Goal: Task Accomplishment & Management: Manage account settings

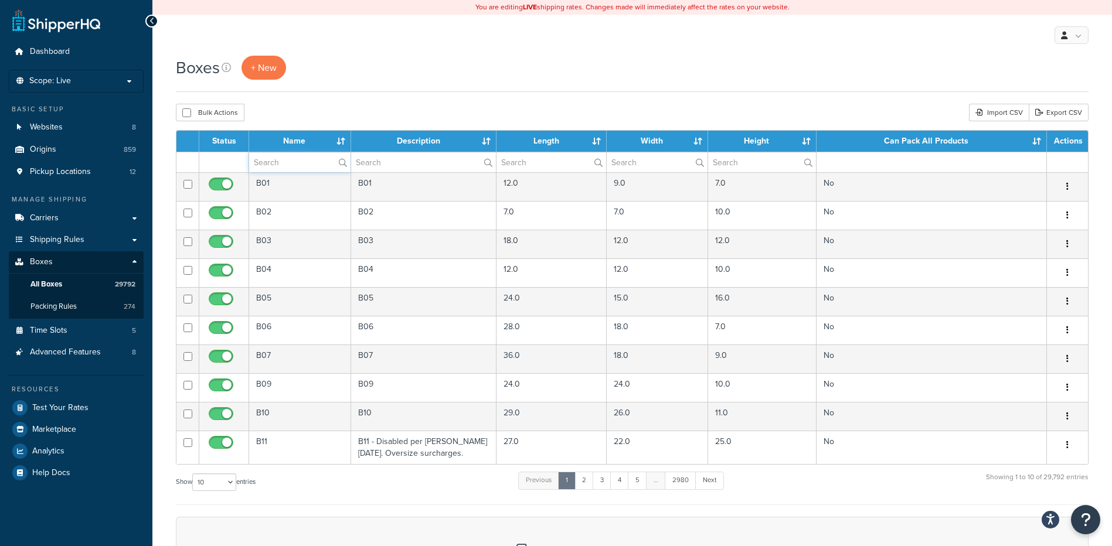
click at [284, 169] on input "text" at bounding box center [299, 162] width 101 height 20
paste input "26BC55"
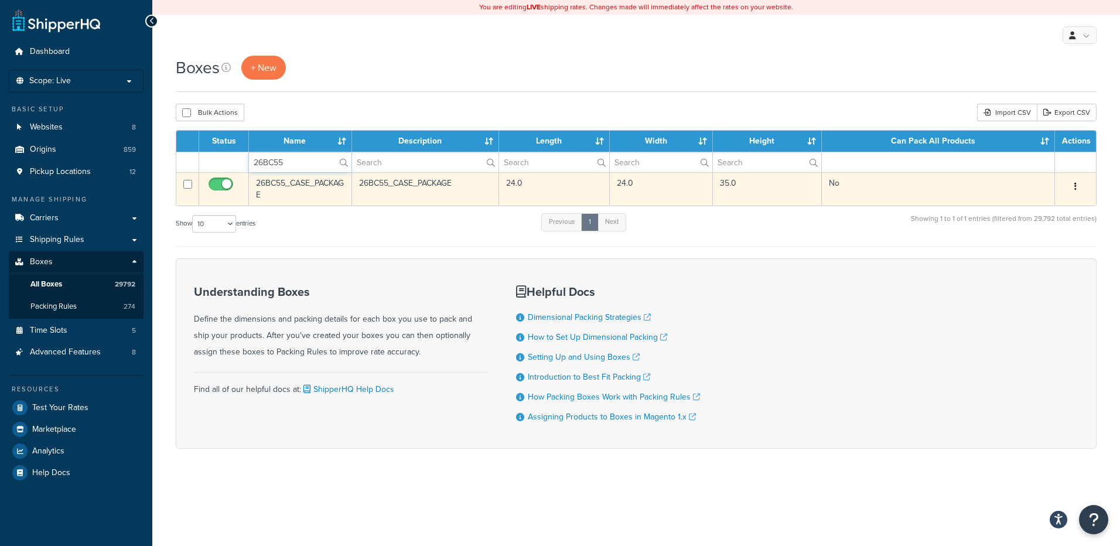
type input "26BC55"
click at [1081, 192] on button "button" at bounding box center [1076, 187] width 16 height 19
click at [1027, 250] on link "Delete" at bounding box center [1037, 257] width 93 height 24
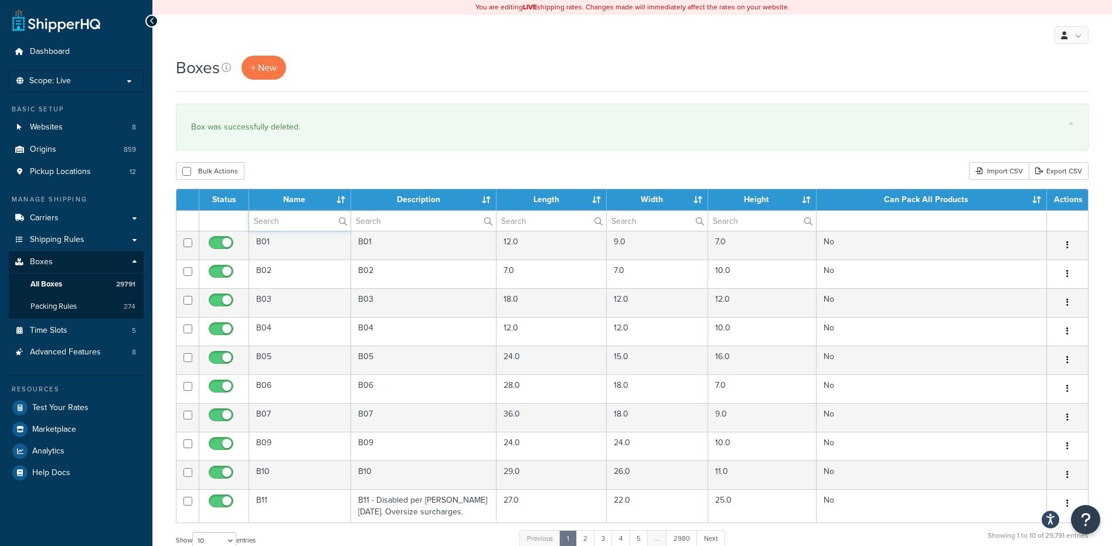
paste input "26BRY7"
type input "26BRY7"
click at [468, 173] on div "Bulk Actions Duplicate Delete Import CSV Export CSV" at bounding box center [632, 171] width 912 height 18
click at [288, 218] on input "26BRY7" at bounding box center [299, 221] width 101 height 20
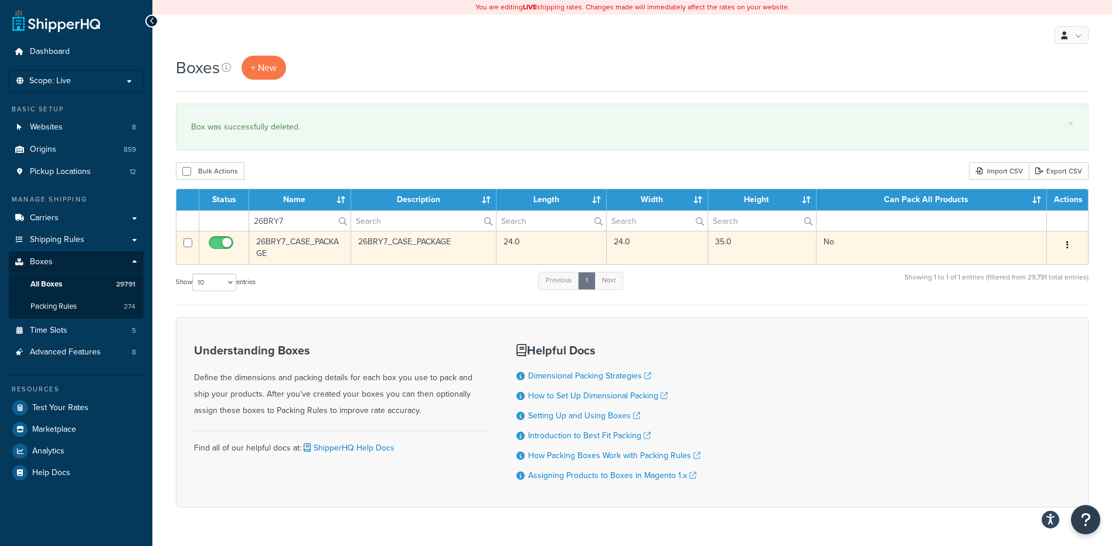
click at [1069, 250] on button "button" at bounding box center [1067, 245] width 16 height 19
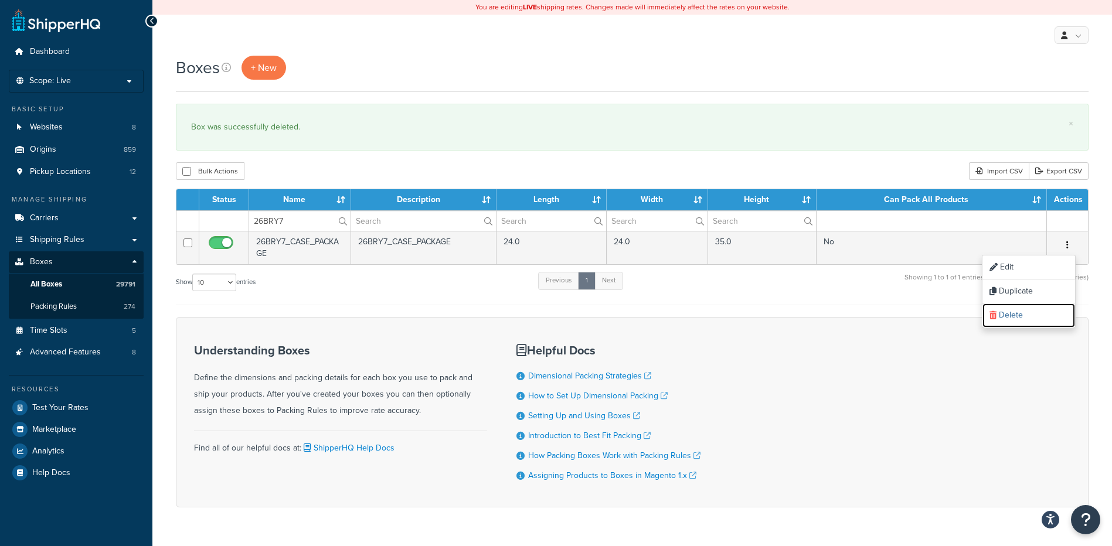
click at [1015, 321] on link "Delete" at bounding box center [1028, 316] width 93 height 24
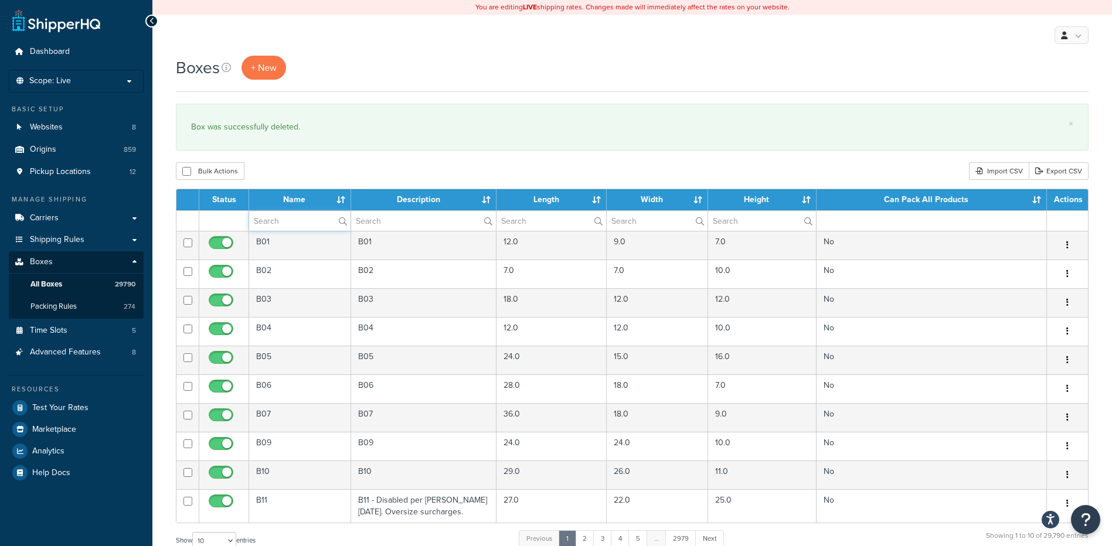
click at [303, 221] on input "text" at bounding box center [299, 221] width 101 height 20
paste input "26W52D"
type input "26W52D"
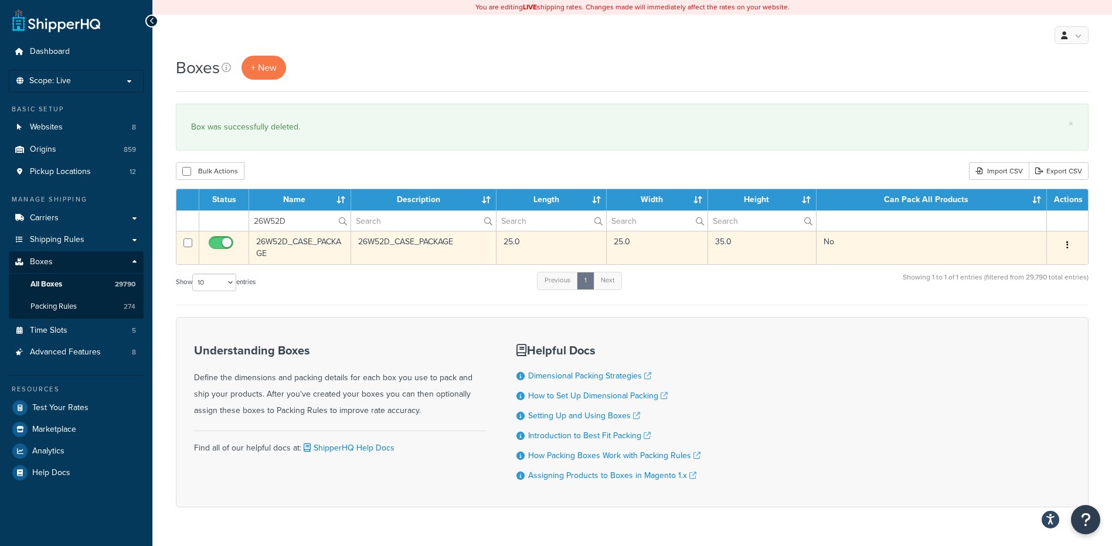
click at [1065, 247] on button "button" at bounding box center [1067, 245] width 16 height 19
click at [1016, 313] on link "Delete" at bounding box center [1028, 316] width 93 height 24
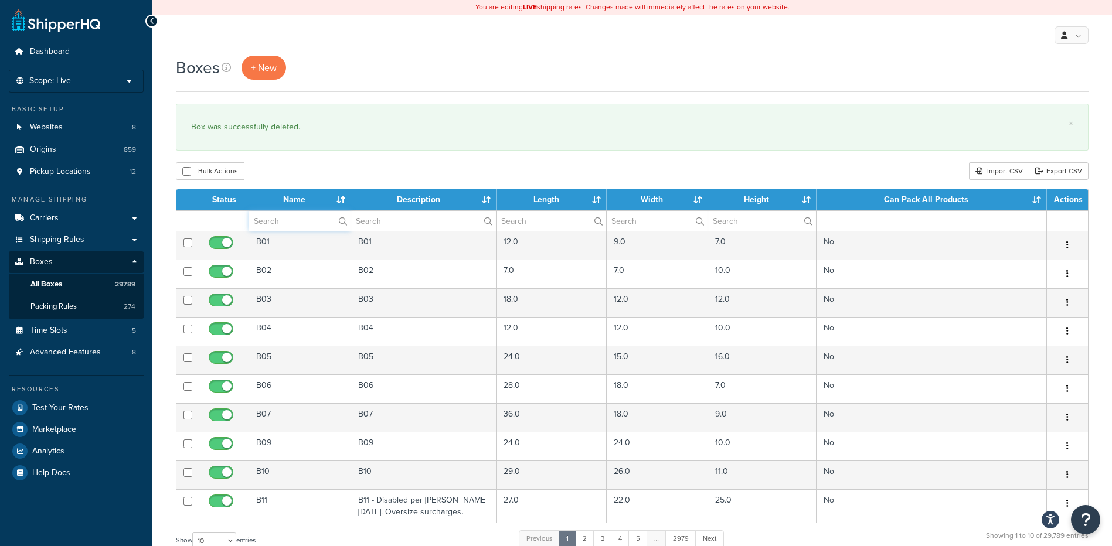
click at [271, 230] on input "text" at bounding box center [299, 221] width 101 height 20
paste input "26WD7L"
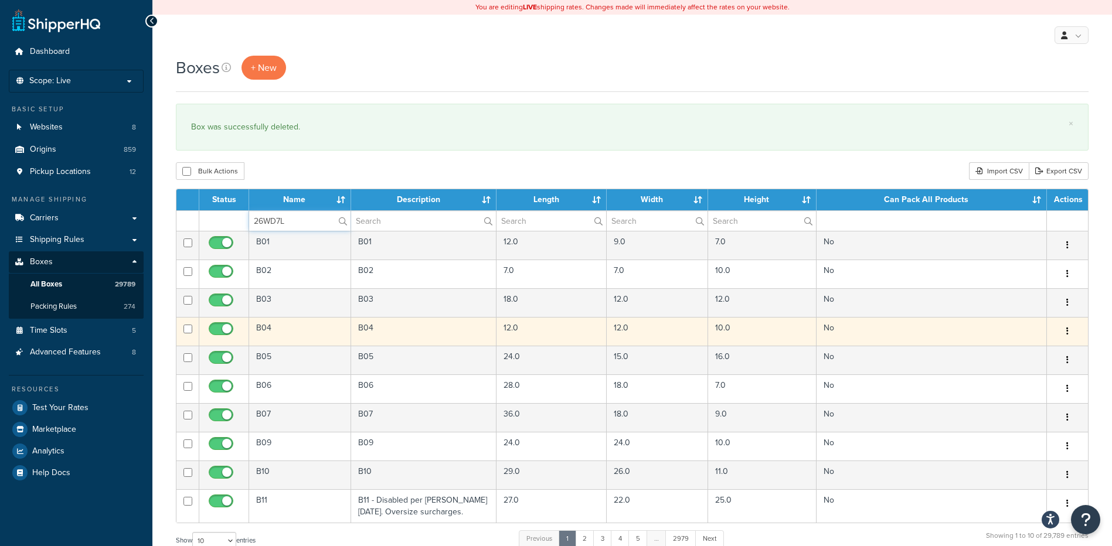
type input "26WD7L"
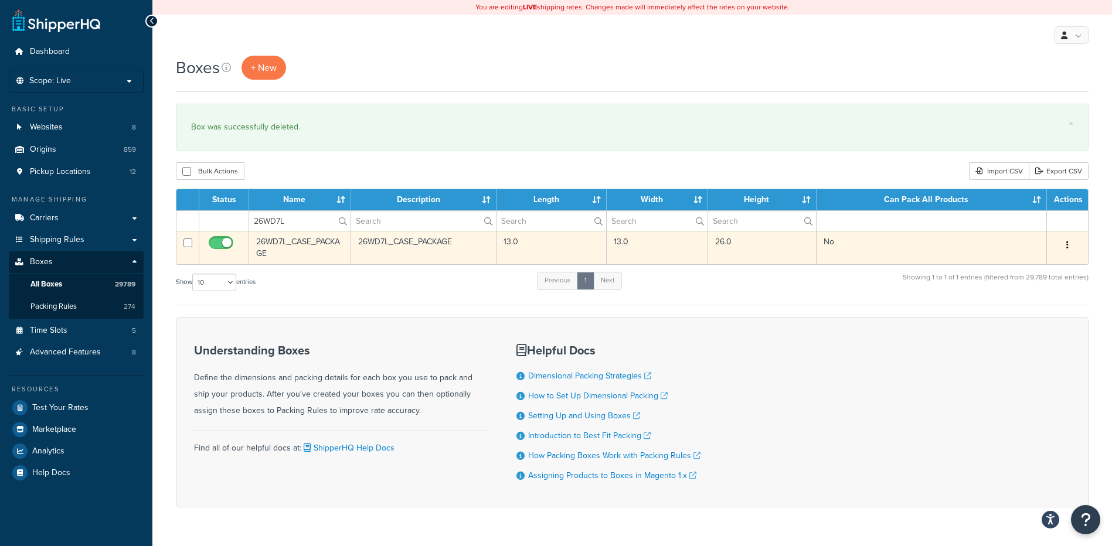
click at [1070, 250] on button "button" at bounding box center [1067, 245] width 16 height 19
click at [1019, 311] on link "Delete" at bounding box center [1028, 316] width 93 height 24
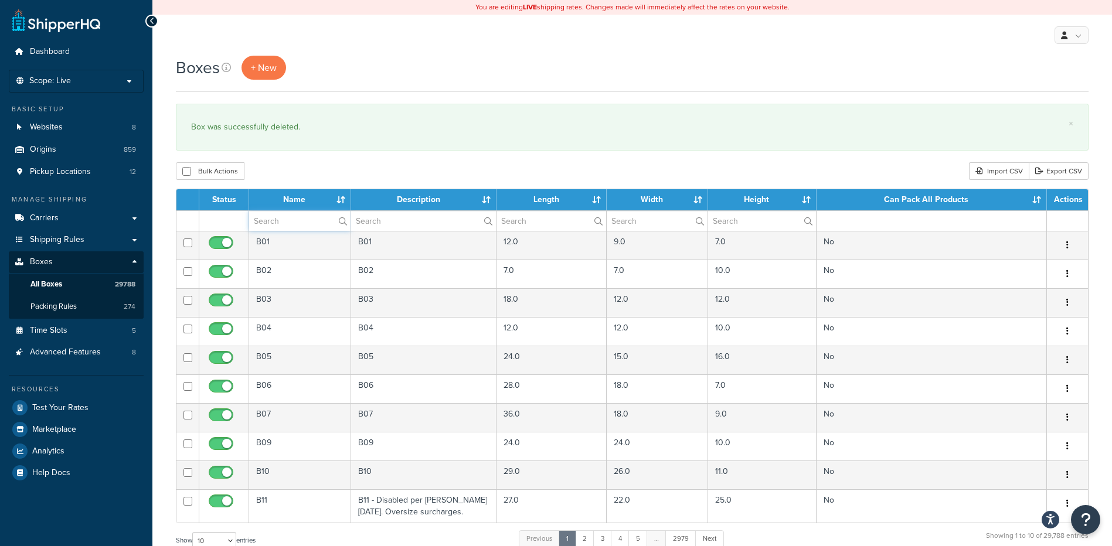
click at [271, 223] on input "text" at bounding box center [299, 221] width 101 height 20
paste input "26WGT3"
type input "26WGT3"
click at [393, 182] on div "Boxes + New × Box was successfully deleted. Bulk Actions Duplicate Delete Impor…" at bounding box center [631, 431] width 959 height 751
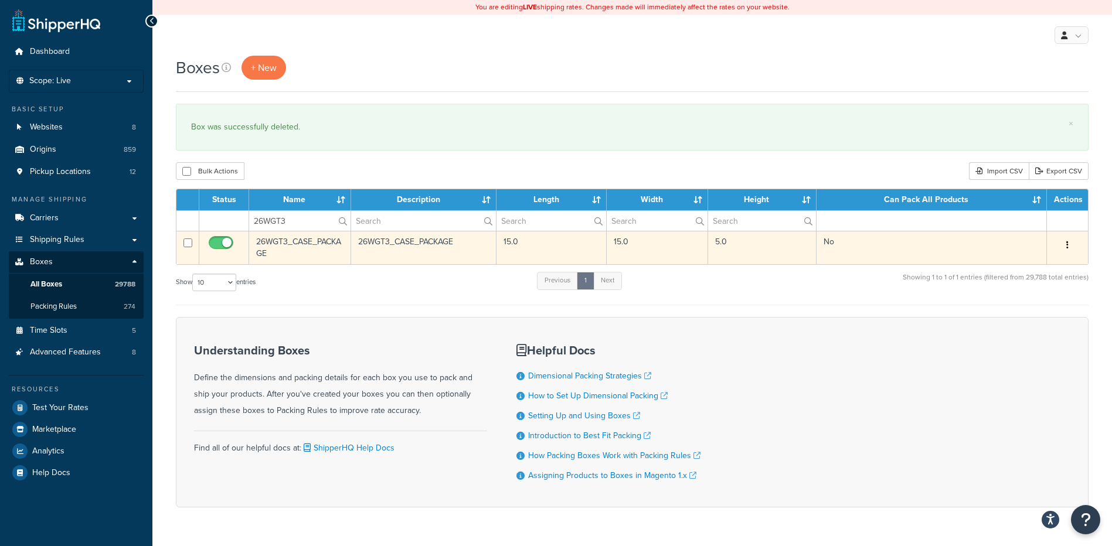
click at [1068, 246] on button "button" at bounding box center [1067, 245] width 16 height 19
click at [1003, 314] on link "Delete" at bounding box center [1028, 316] width 93 height 24
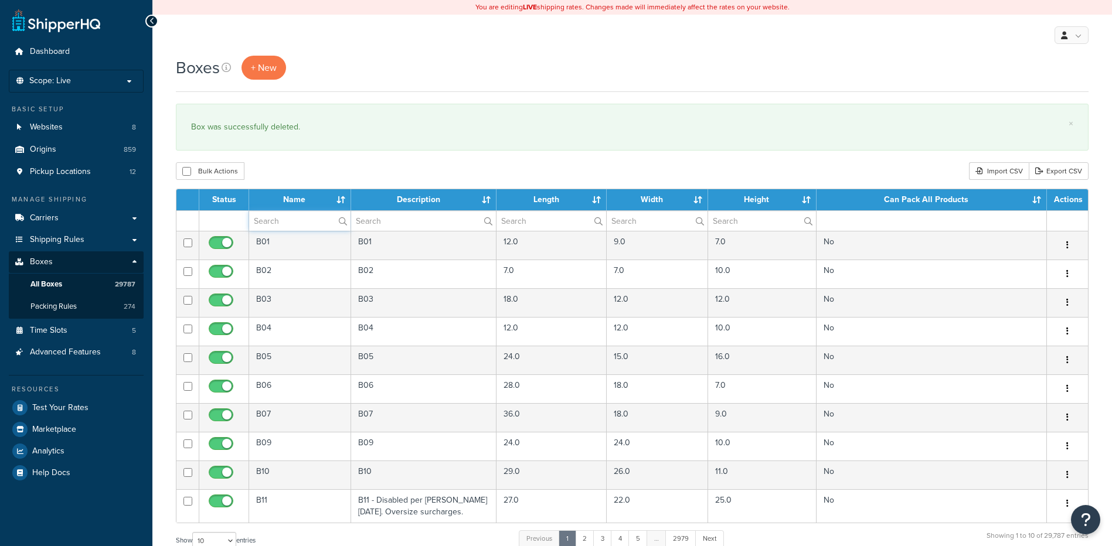
click at [282, 228] on input "text" at bounding box center [299, 221] width 101 height 20
paste input "26WHOL"
type input "26WHOL"
click at [779, 173] on div "Bulk Actions Duplicate [GEOGRAPHIC_DATA] Import CSV Export CSV" at bounding box center [632, 171] width 912 height 18
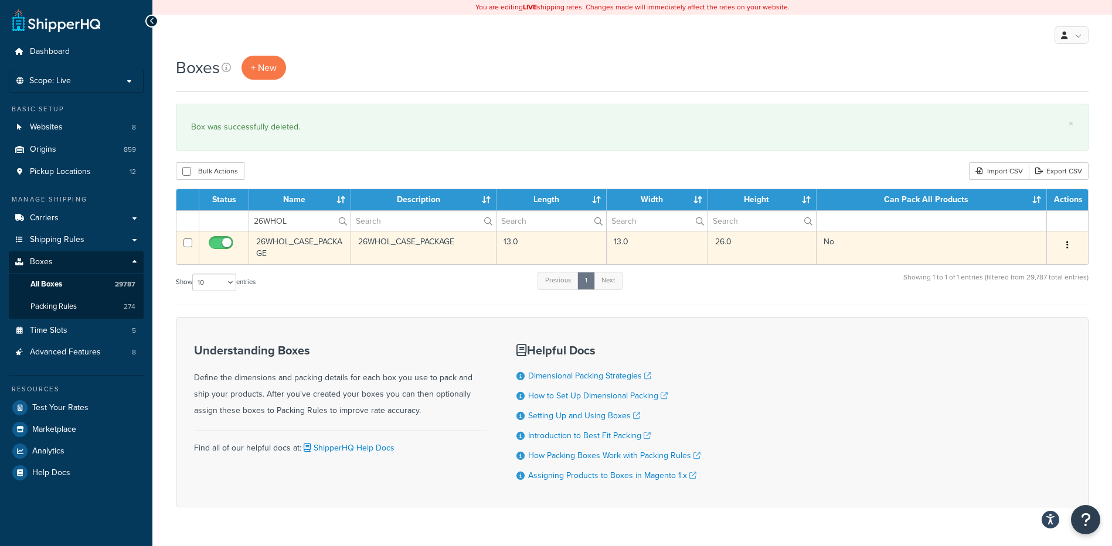
click at [1065, 249] on button "button" at bounding box center [1067, 245] width 16 height 19
click at [1013, 322] on link "Delete" at bounding box center [1028, 316] width 93 height 24
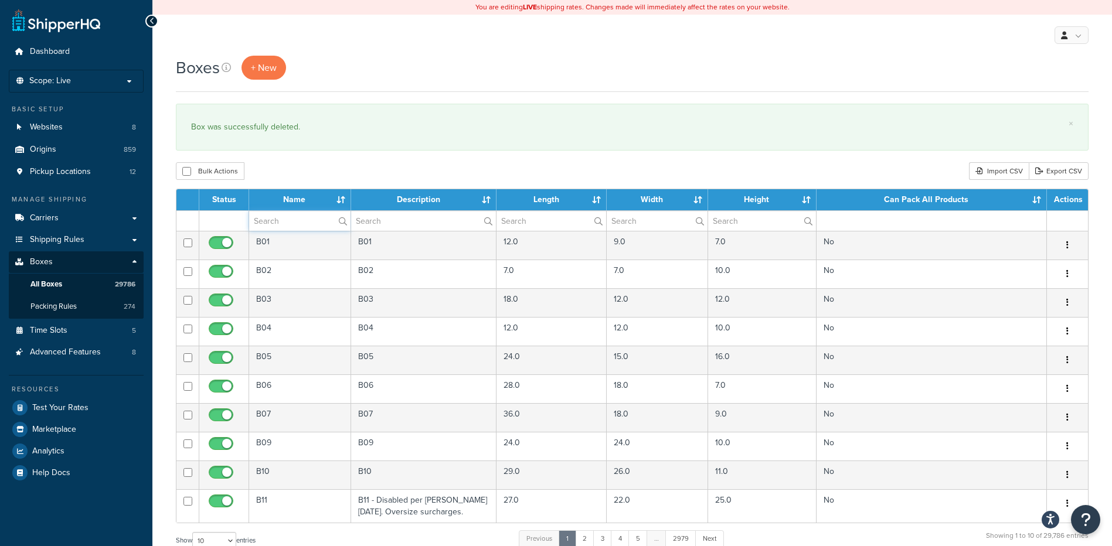
click at [297, 222] on input "text" at bounding box center [299, 221] width 101 height 20
paste input "26WHOL"
type input "26WHOL"
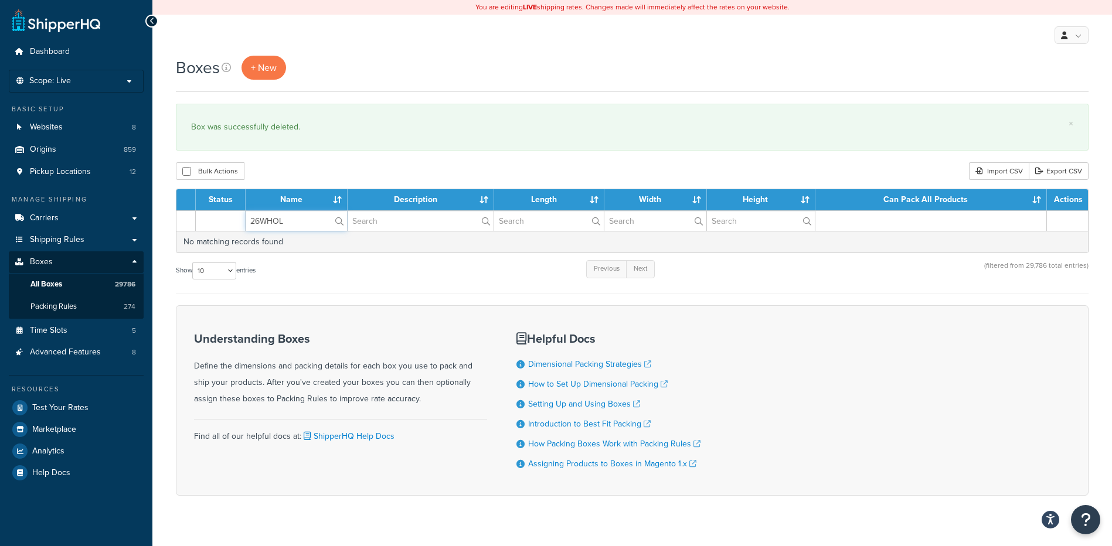
drag, startPoint x: 295, startPoint y: 222, endPoint x: 217, endPoint y: 220, distance: 78.0
click at [218, 220] on tr "26WHOL" at bounding box center [631, 220] width 911 height 21
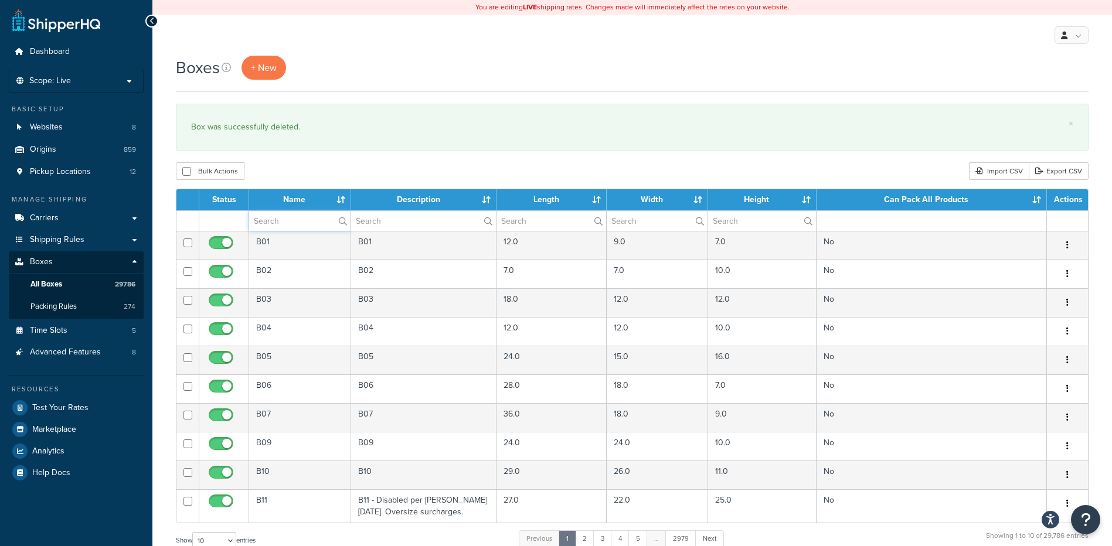
paste input "26WLLG"
type input "26WLLG"
click at [372, 176] on div "Bulk Actions Duplicate [GEOGRAPHIC_DATA] Import CSV Export CSV" at bounding box center [632, 171] width 912 height 18
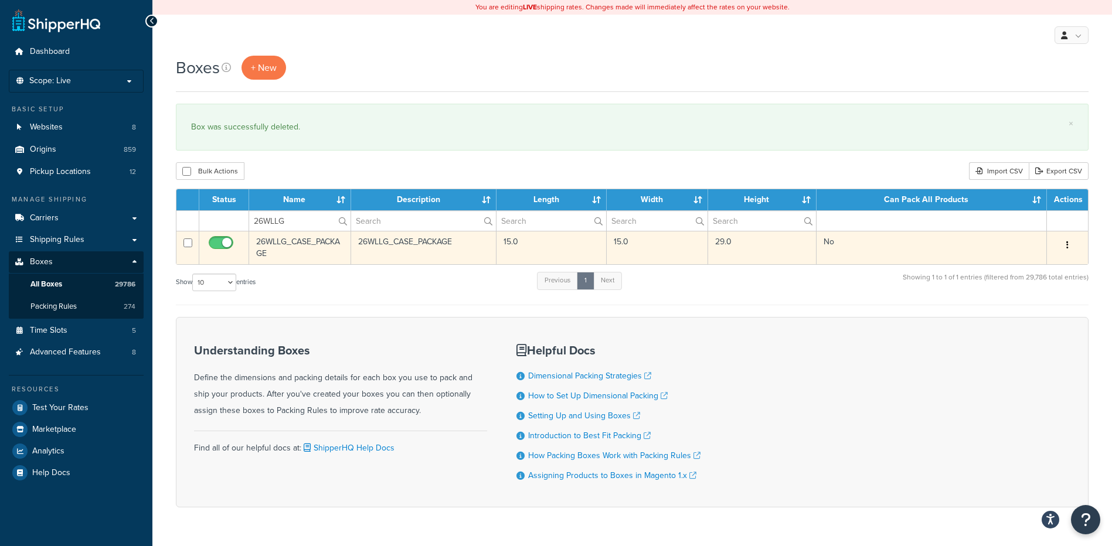
click at [1066, 254] on button "button" at bounding box center [1067, 245] width 16 height 19
click at [1010, 312] on link "Delete" at bounding box center [1028, 316] width 93 height 24
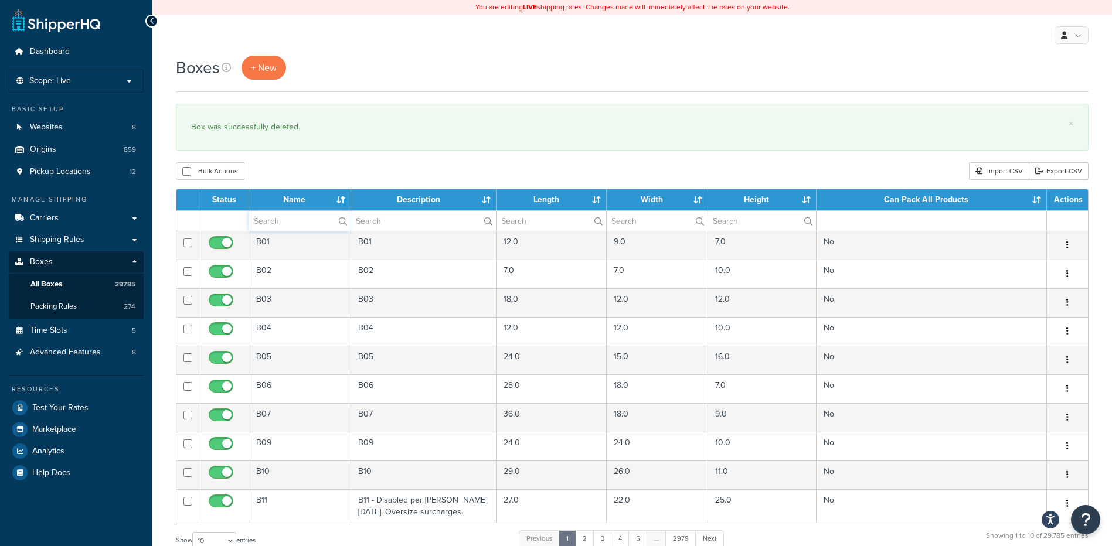
click at [288, 218] on input "text" at bounding box center [299, 221] width 101 height 20
paste input "26WMLA"
type input "26WMLA"
click at [348, 172] on div "Bulk Actions Duplicate [GEOGRAPHIC_DATA] Import CSV Export CSV" at bounding box center [632, 171] width 912 height 18
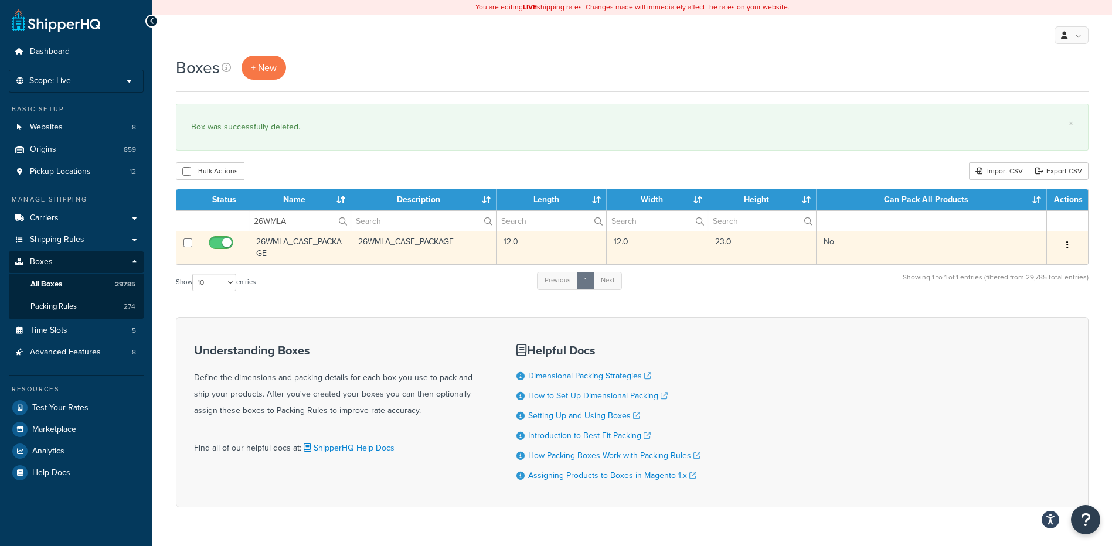
click at [1069, 243] on button "button" at bounding box center [1067, 245] width 16 height 19
click at [1026, 319] on link "Delete" at bounding box center [1028, 316] width 93 height 24
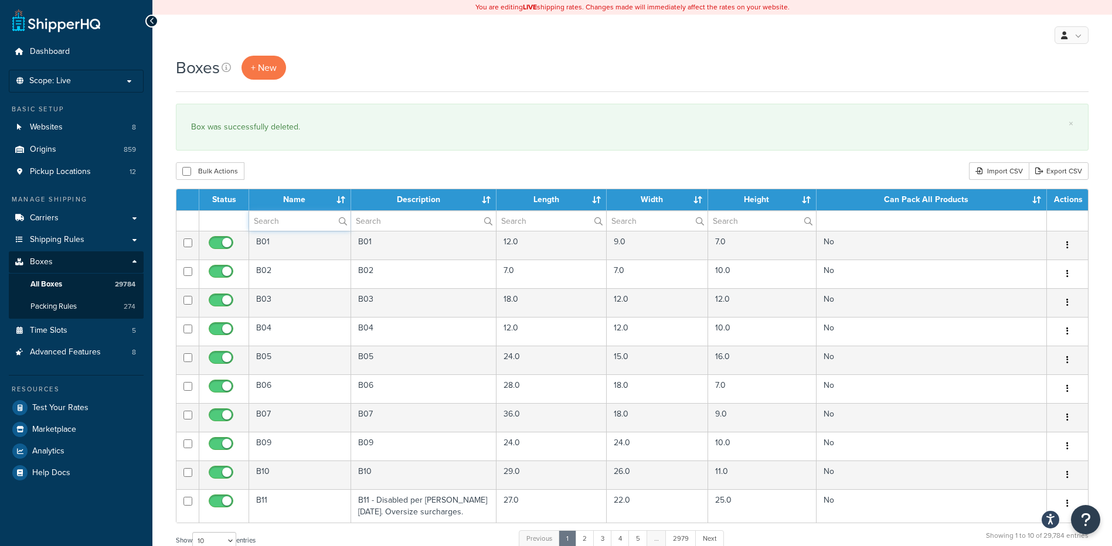
click at [297, 224] on input "text" at bounding box center [299, 221] width 101 height 20
paste input "26WOPL"
type input "26WOPL"
click at [375, 163] on div "Bulk Actions Duplicate [GEOGRAPHIC_DATA] Import CSV Export CSV" at bounding box center [632, 171] width 912 height 18
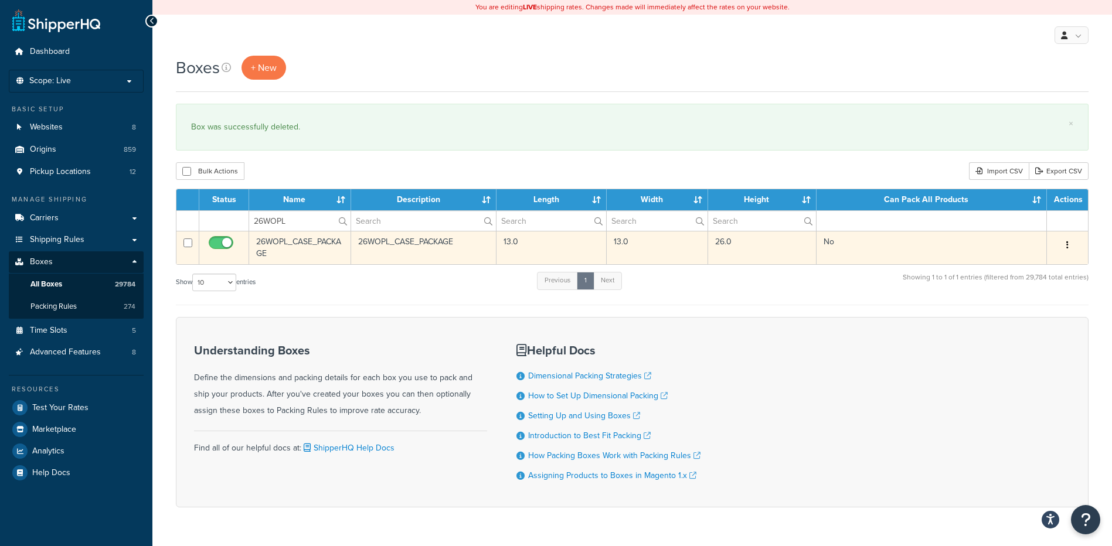
click at [1064, 251] on button "button" at bounding box center [1067, 245] width 16 height 19
click at [1028, 311] on link "Delete" at bounding box center [1028, 316] width 93 height 24
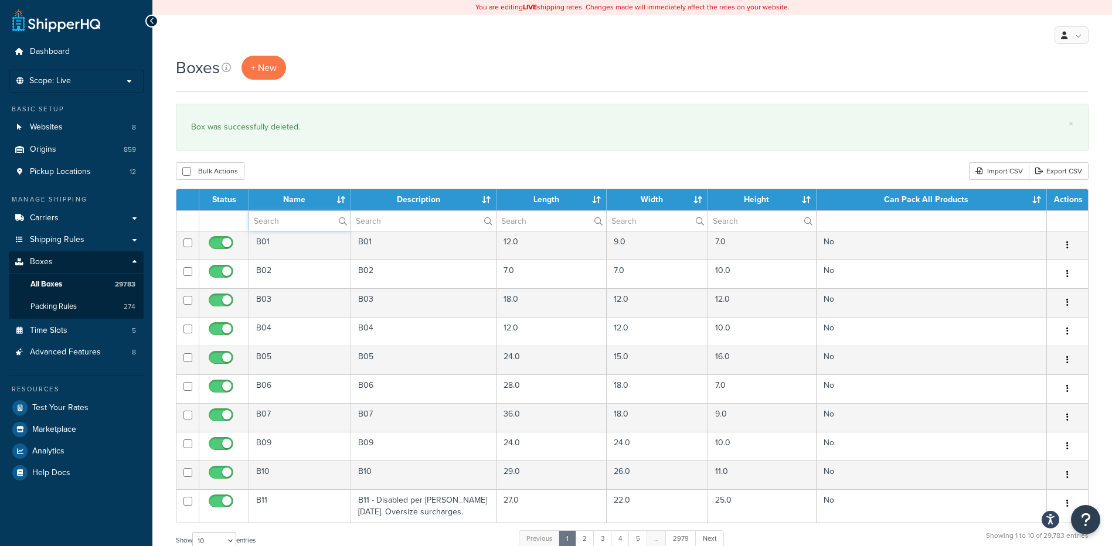
click at [302, 224] on input "text" at bounding box center [299, 221] width 101 height 20
paste input "26WRPL"
type input "26WRPL"
click at [386, 155] on div "Boxes + New × Box was successfully deleted. Bulk Actions Duplicate [GEOGRAPHIC_…" at bounding box center [631, 431] width 959 height 751
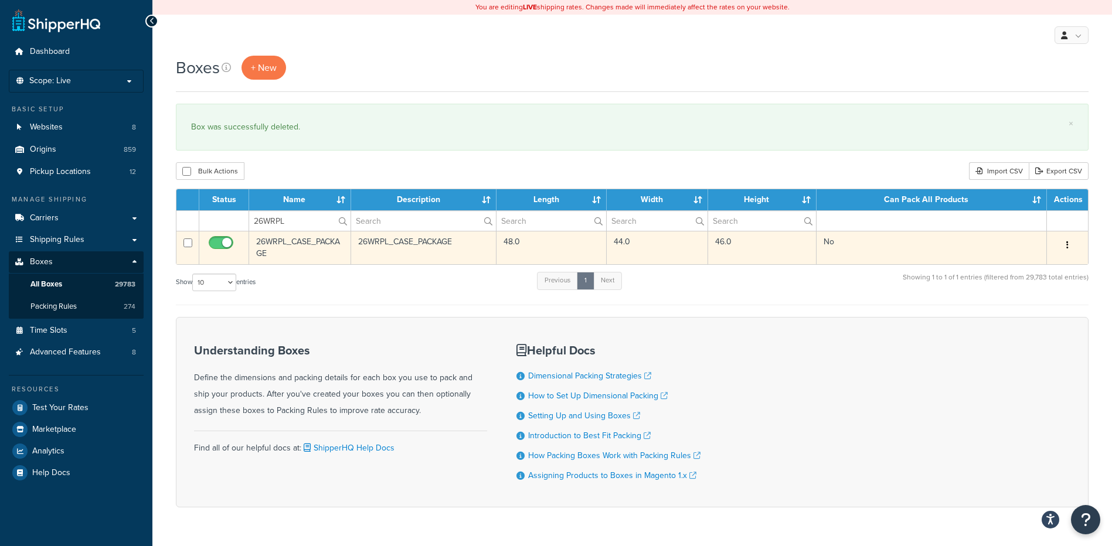
drag, startPoint x: 1071, startPoint y: 250, endPoint x: 1070, endPoint y: 242, distance: 7.7
click at [1070, 242] on button "button" at bounding box center [1067, 245] width 16 height 19
click at [1030, 318] on link "Delete" at bounding box center [1028, 316] width 93 height 24
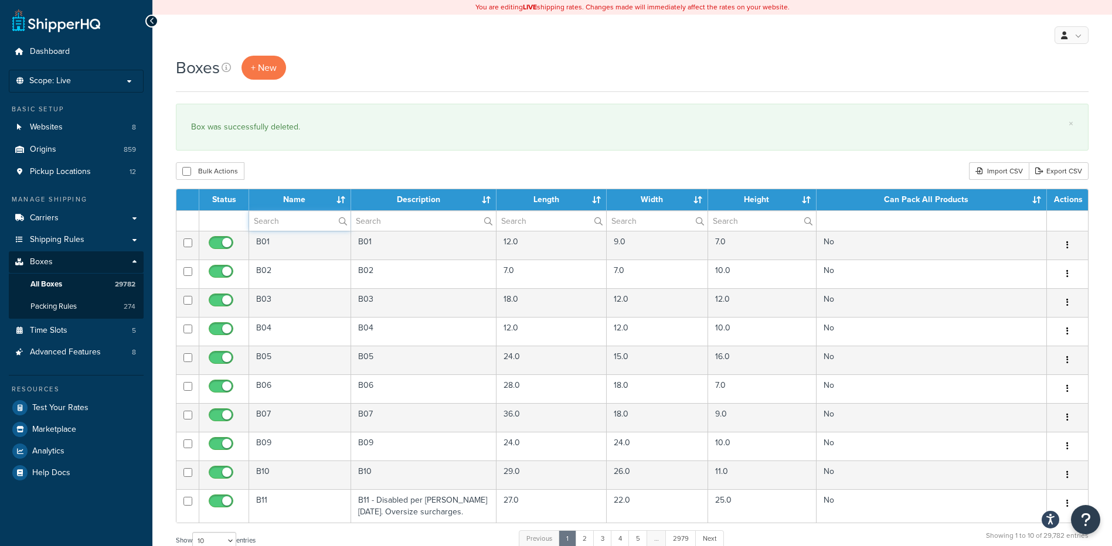
click at [297, 225] on input "text" at bounding box center [299, 221] width 101 height 20
paste input "26WRPL"
click at [325, 173] on div "Bulk Actions Duplicate [GEOGRAPHIC_DATA] Import CSV Export CSV" at bounding box center [632, 171] width 912 height 18
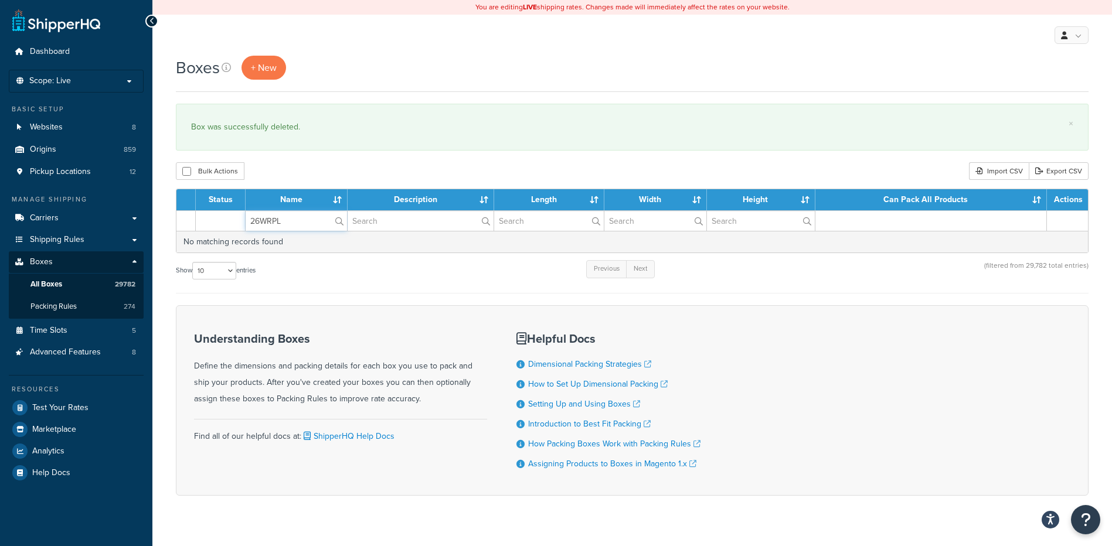
drag, startPoint x: 291, startPoint y: 226, endPoint x: 237, endPoint y: 224, distance: 53.4
click at [237, 224] on tr "26WRPL" at bounding box center [631, 220] width 911 height 21
paste input "YU0"
type input "26WYU0"
click at [360, 178] on div "Bulk Actions Duplicate [GEOGRAPHIC_DATA] Import CSV Export CSV" at bounding box center [632, 171] width 912 height 18
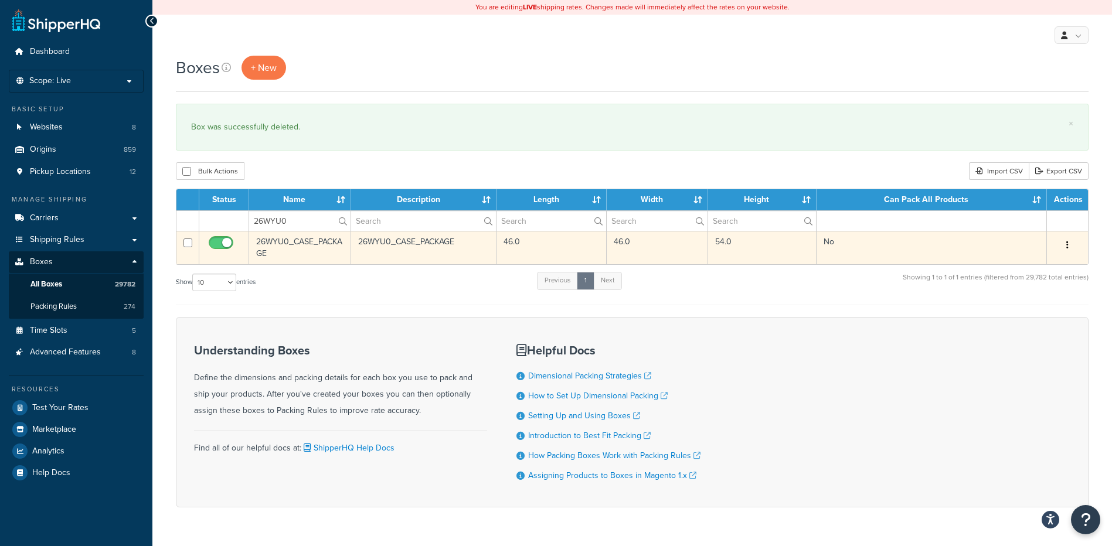
click at [1068, 242] on icon "button" at bounding box center [1067, 245] width 2 height 8
click at [1023, 314] on link "Delete" at bounding box center [1028, 316] width 93 height 24
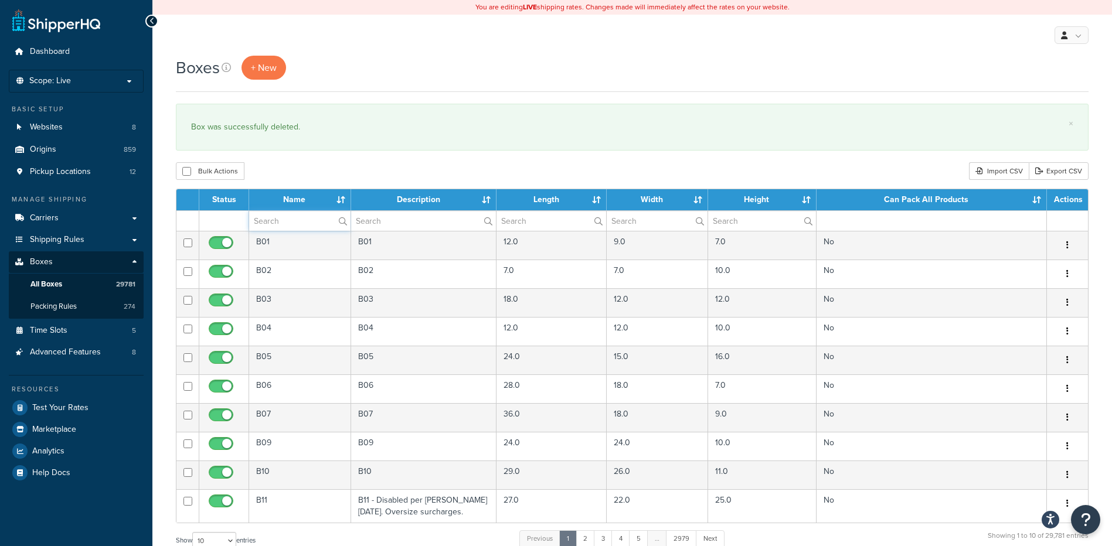
click at [302, 225] on input "text" at bounding box center [299, 221] width 101 height 20
paste input "26WYU2"
type input "26WYU2"
click at [421, 168] on div "Bulk Actions Duplicate [GEOGRAPHIC_DATA] Import CSV Export CSV" at bounding box center [632, 171] width 912 height 18
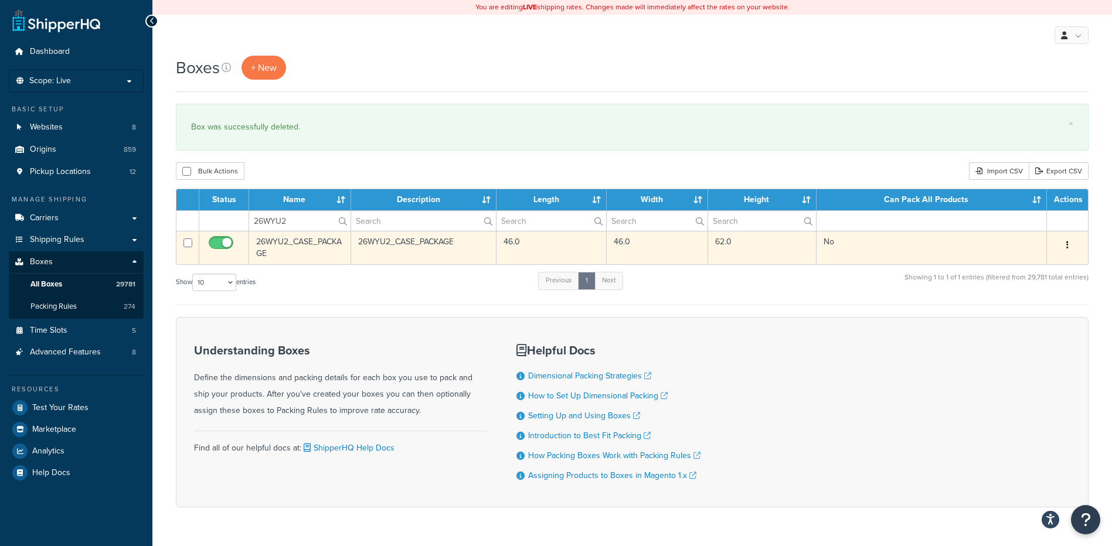
click at [1063, 250] on button "button" at bounding box center [1067, 245] width 16 height 19
click at [1006, 314] on link "Delete" at bounding box center [1028, 316] width 93 height 24
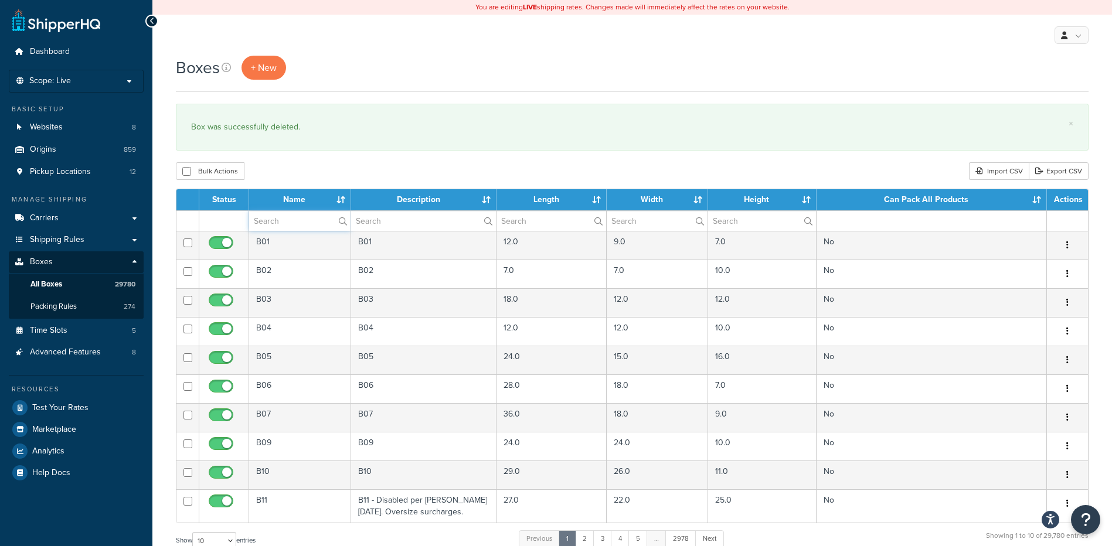
click at [291, 217] on input "text" at bounding box center [299, 221] width 101 height 20
paste input "30B26Y"
type input "30B26Y"
click at [425, 155] on div "Boxes + New × Box was successfully deleted. Bulk Actions Duplicate Delete Impor…" at bounding box center [631, 431] width 959 height 751
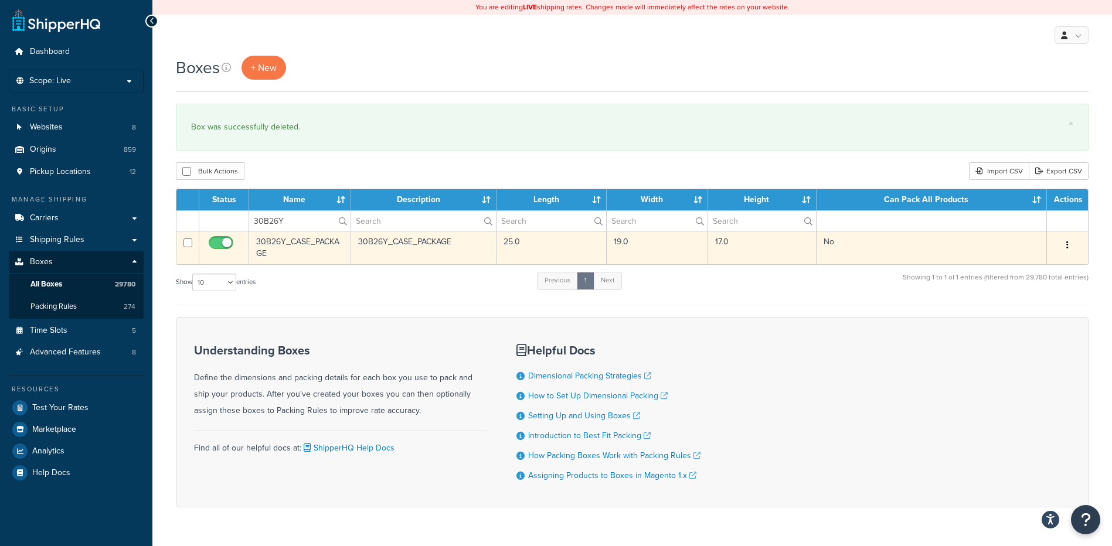
click at [1070, 243] on button "button" at bounding box center [1067, 245] width 16 height 19
click at [1025, 316] on link "Delete" at bounding box center [1028, 316] width 93 height 24
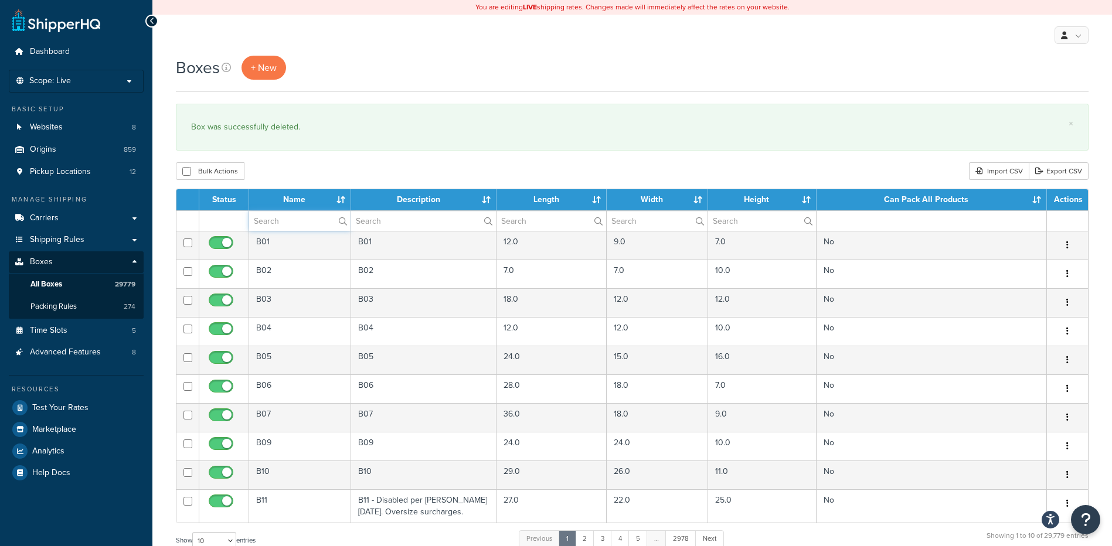
click at [290, 217] on input "text" at bounding box center [299, 221] width 101 height 20
paste input "30WFQS"
type input "30WFQS"
click at [441, 169] on div "Bulk Actions Duplicate [GEOGRAPHIC_DATA] Import CSV Export CSV" at bounding box center [632, 171] width 912 height 18
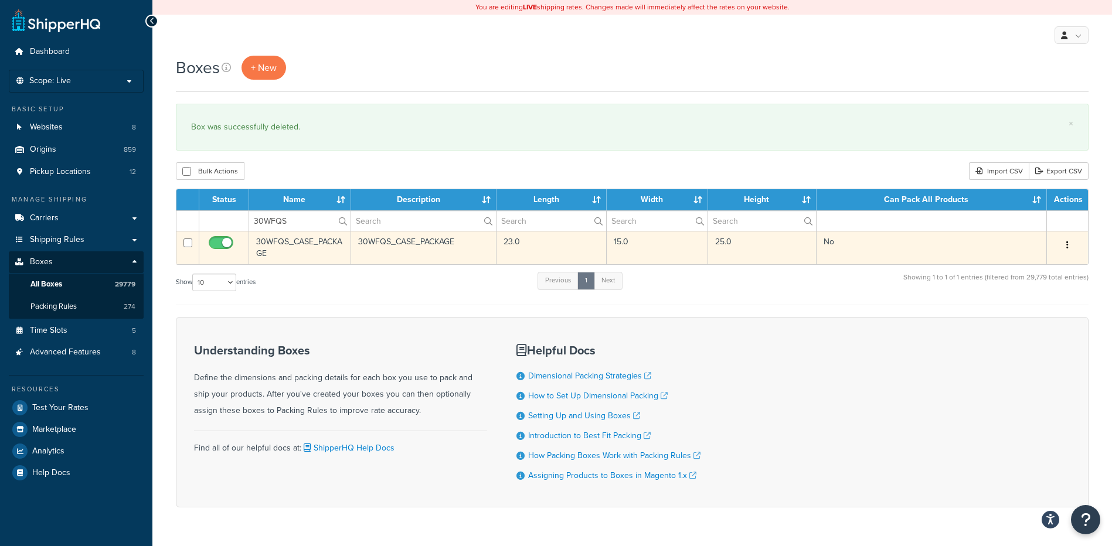
click at [1062, 241] on button "button" at bounding box center [1067, 245] width 16 height 19
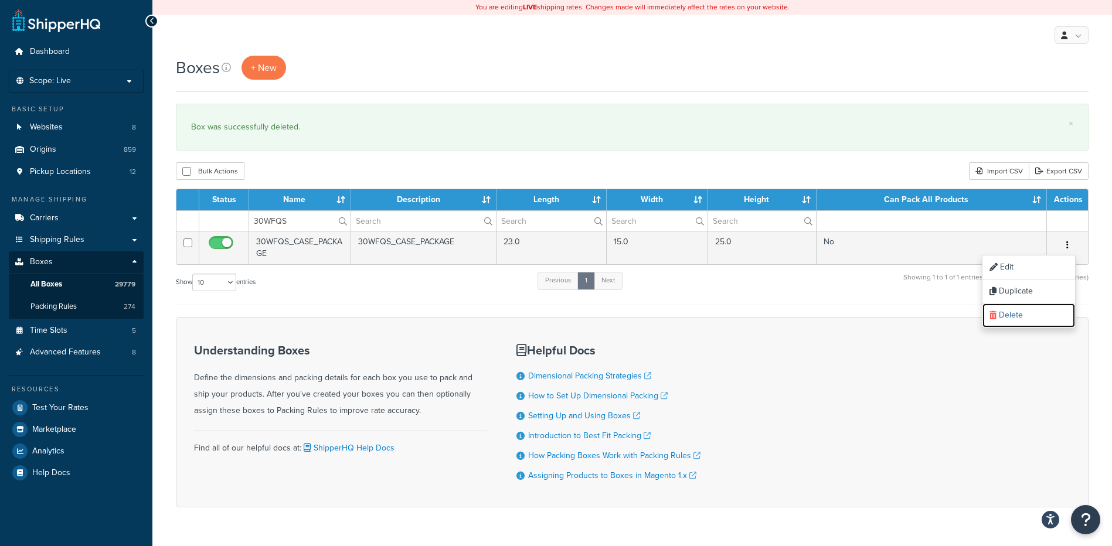
drag, startPoint x: 1058, startPoint y: 315, endPoint x: 624, endPoint y: 35, distance: 516.2
click at [1058, 315] on link "Delete" at bounding box center [1028, 316] width 93 height 24
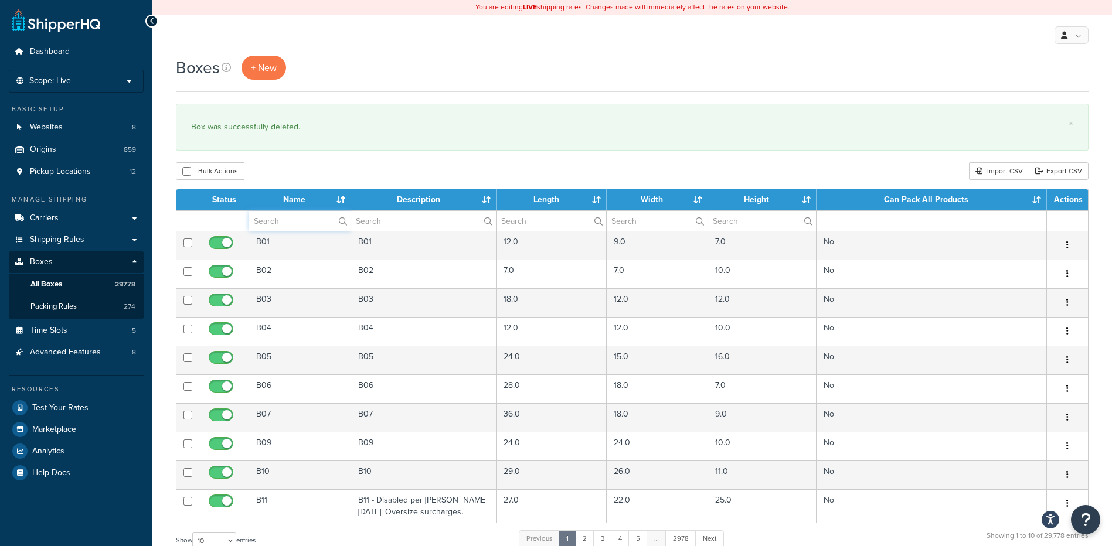
paste input "30WQWF"
type input "30WQWF"
click at [422, 178] on div "Bulk Actions Duplicate [GEOGRAPHIC_DATA] Import CSV Export CSV" at bounding box center [632, 171] width 912 height 18
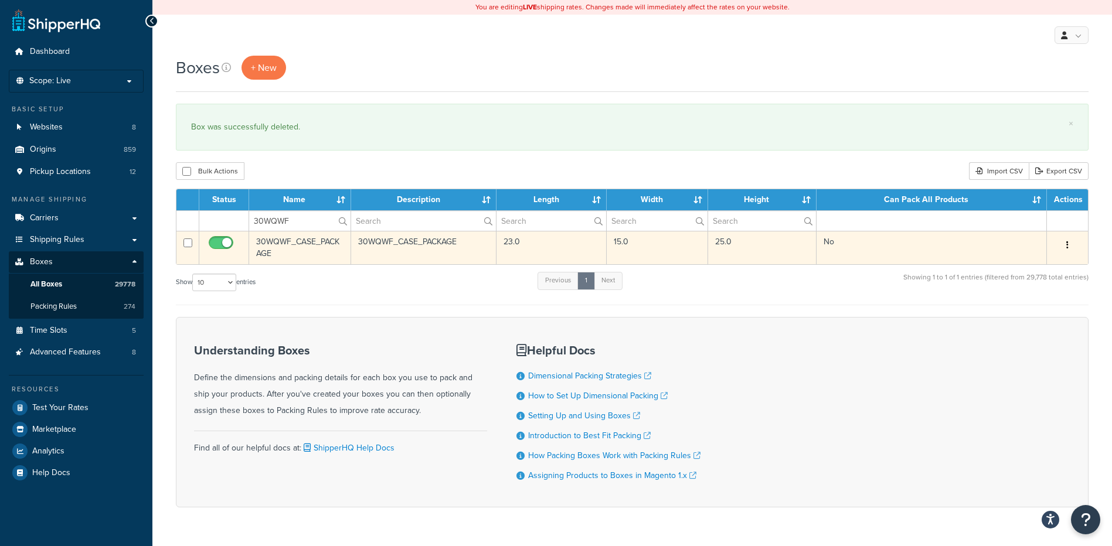
click at [1085, 247] on td "Edit Duplicate Delete" at bounding box center [1067, 247] width 41 height 33
click at [1075, 249] on div "Edit Duplicate Delete" at bounding box center [1067, 245] width 27 height 19
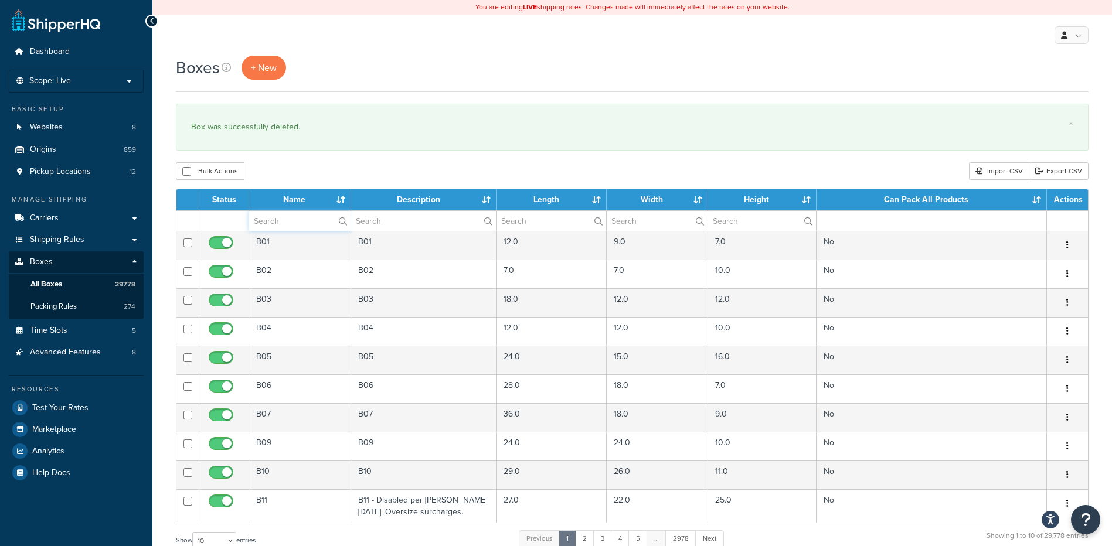
click at [308, 214] on input "text" at bounding box center [299, 221] width 101 height 20
paste input "30WQWF"
type input "30WQWF"
click at [359, 171] on div "Bulk Actions Duplicate [GEOGRAPHIC_DATA] Import CSV Export CSV" at bounding box center [632, 171] width 912 height 18
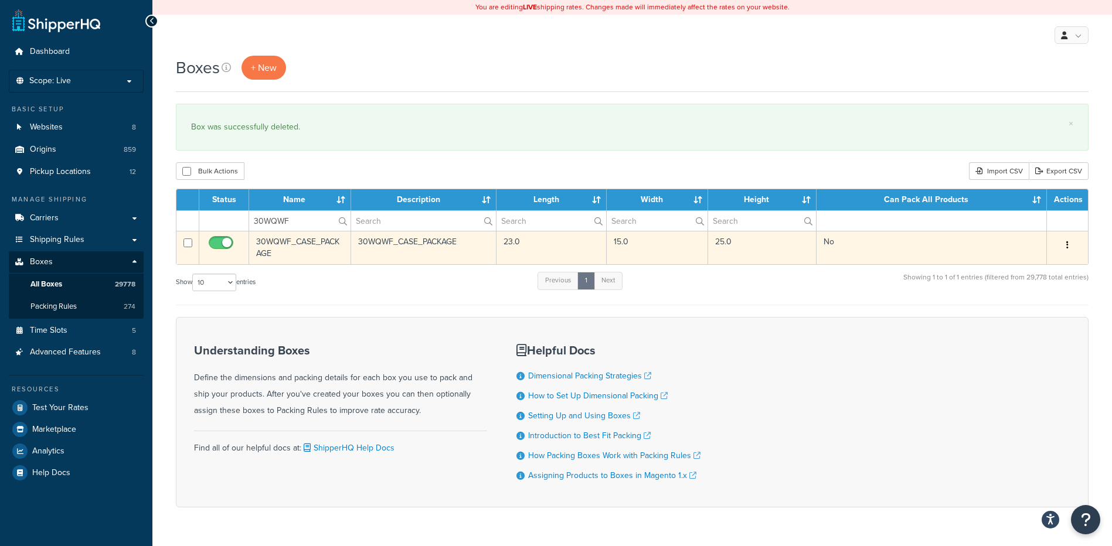
click at [1066, 249] on icon "button" at bounding box center [1067, 245] width 2 height 8
click at [1052, 309] on link "Delete" at bounding box center [1028, 316] width 93 height 24
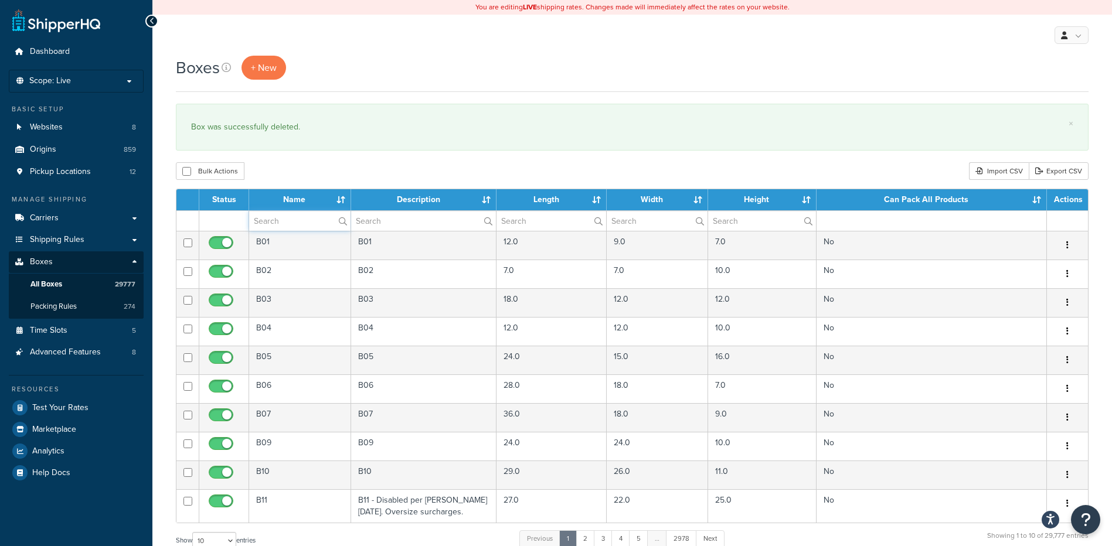
paste input "30WSLD"
type input "30WSLD"
click at [354, 172] on div "Bulk Actions Duplicate [GEOGRAPHIC_DATA] Import CSV Export CSV" at bounding box center [632, 171] width 912 height 18
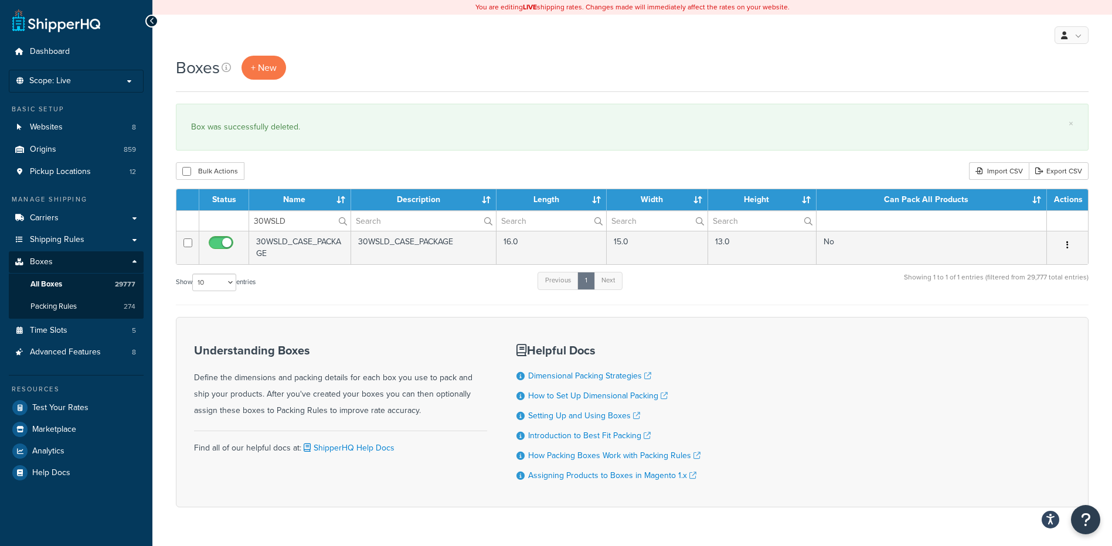
click at [1066, 246] on icon "button" at bounding box center [1067, 245] width 2 height 8
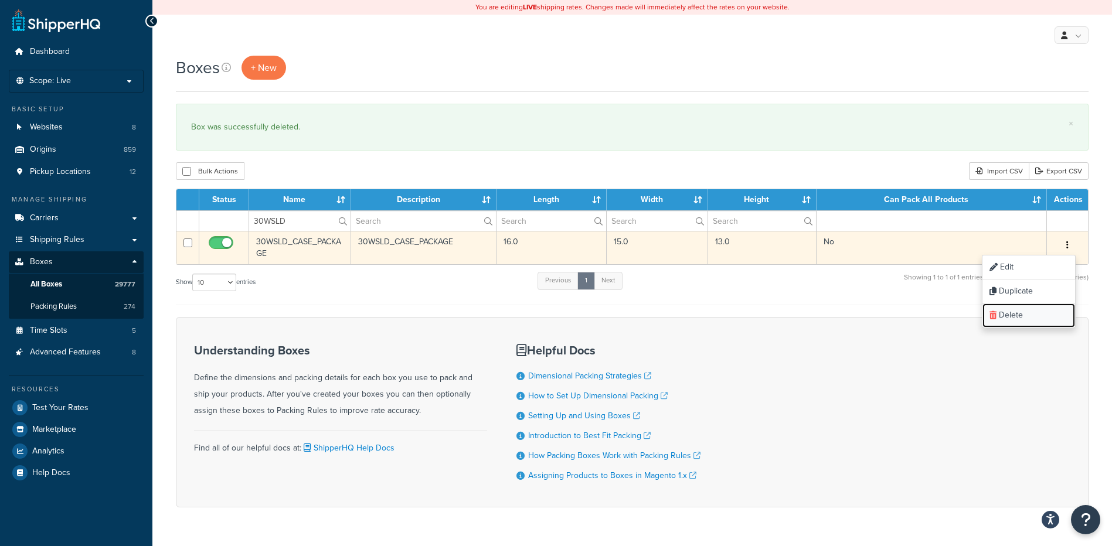
click at [1051, 309] on link "Delete" at bounding box center [1028, 316] width 93 height 24
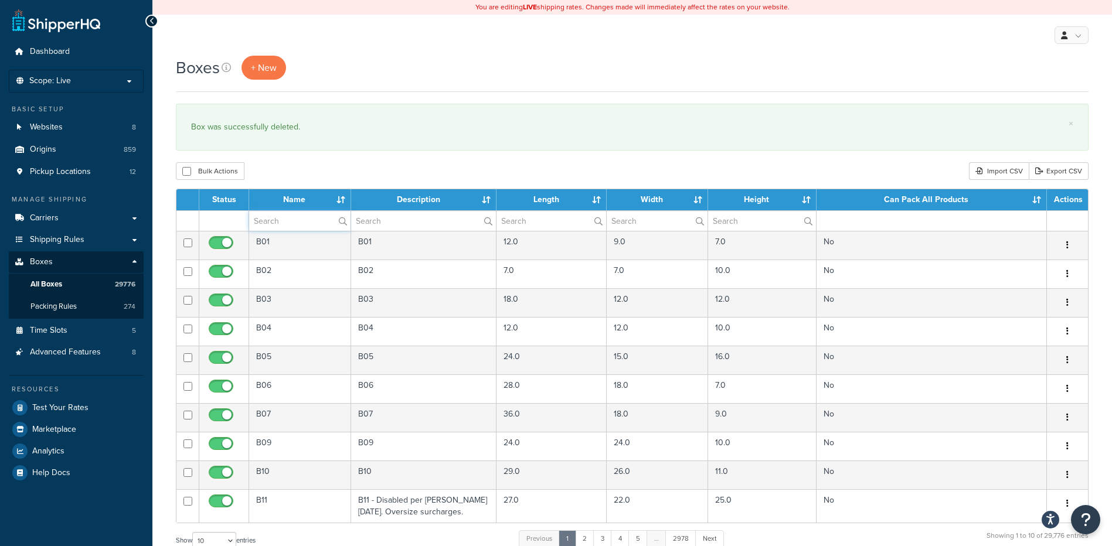
click at [301, 220] on input "text" at bounding box center [299, 221] width 101 height 20
paste input "34WF65"
type input "34WF65"
click at [357, 168] on div "Bulk Actions Duplicate [GEOGRAPHIC_DATA] Import CSV Export CSV" at bounding box center [632, 171] width 912 height 18
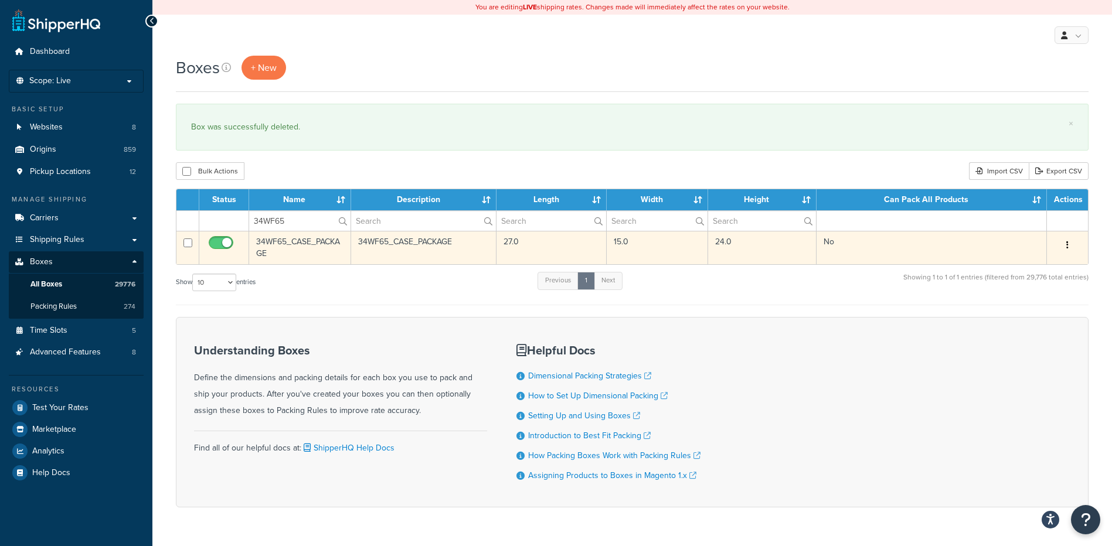
click at [1066, 246] on icon "button" at bounding box center [1067, 245] width 2 height 8
click at [1040, 309] on link "Delete" at bounding box center [1028, 316] width 93 height 24
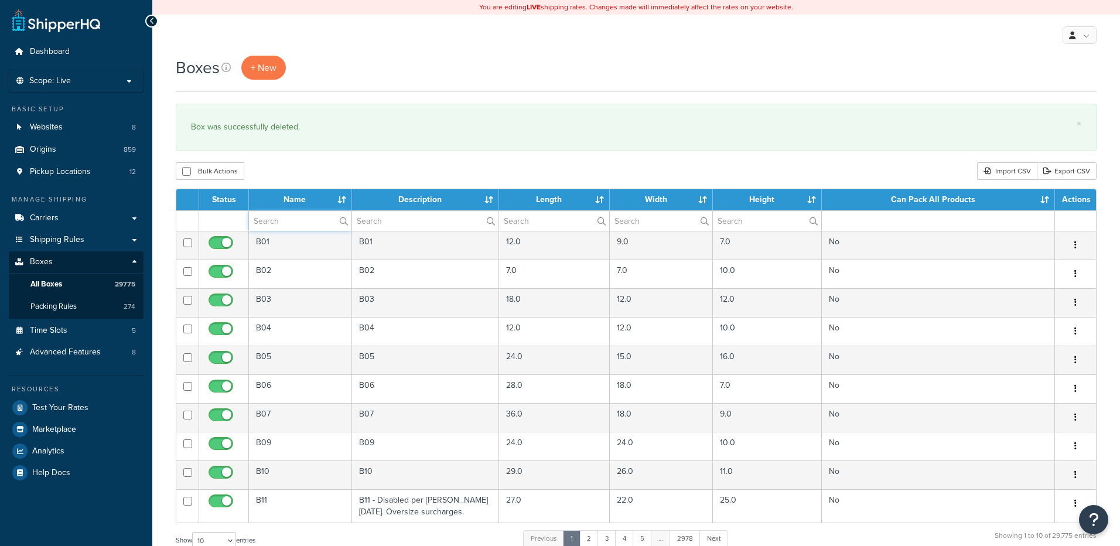
drag, startPoint x: 0, startPoint y: 0, endPoint x: 293, endPoint y: 220, distance: 366.2
click at [293, 220] on input "text" at bounding box center [300, 221] width 103 height 20
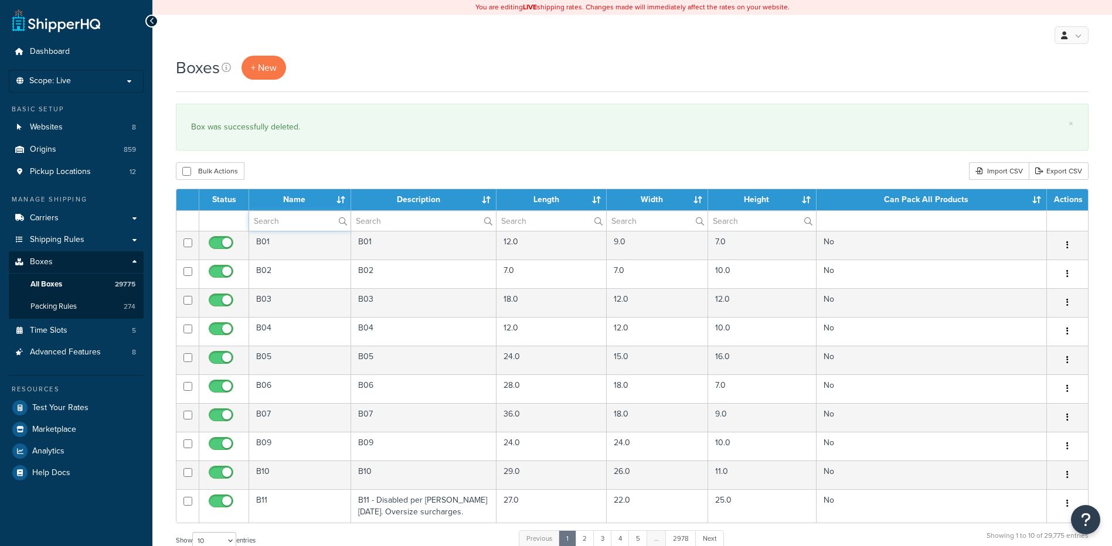
paste input "37B48P"
type input "37B48P"
click at [318, 172] on div "Bulk Actions Duplicate [GEOGRAPHIC_DATA] Import CSV Export CSV" at bounding box center [632, 171] width 912 height 18
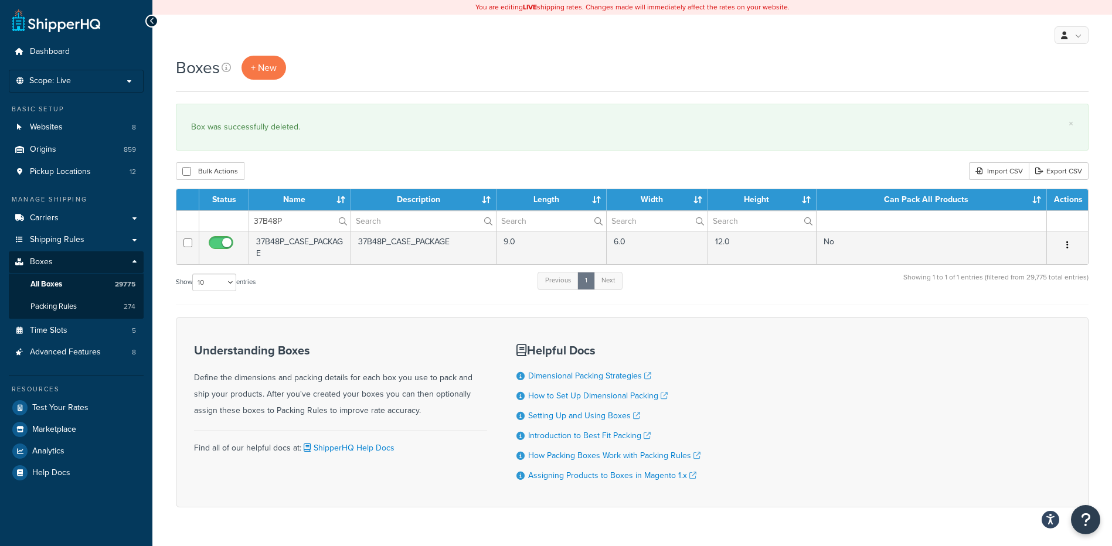
click at [1069, 249] on button "button" at bounding box center [1067, 245] width 16 height 19
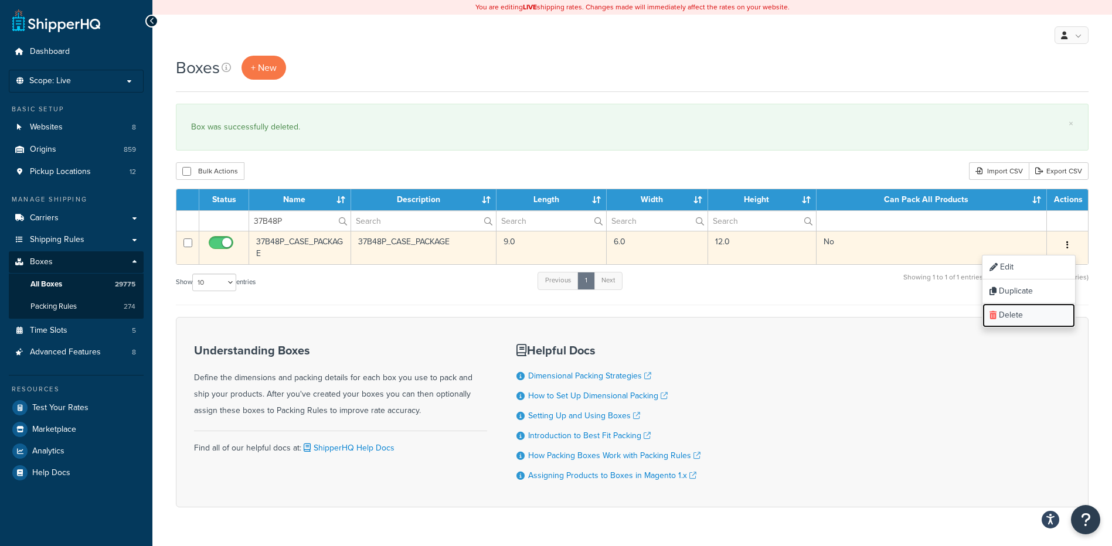
click at [1036, 316] on link "Delete" at bounding box center [1028, 316] width 93 height 24
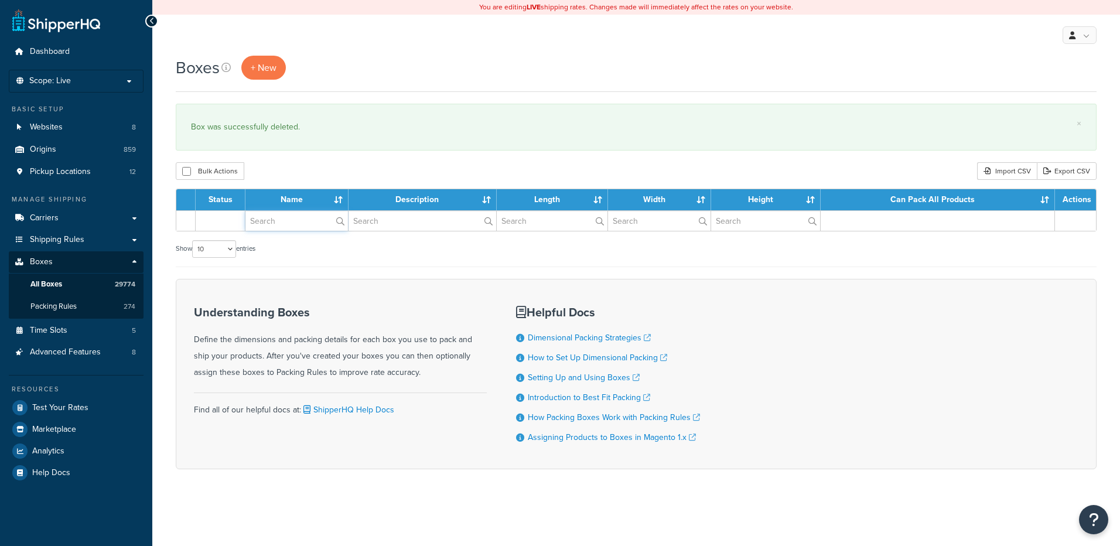
drag, startPoint x: 0, startPoint y: 0, endPoint x: 296, endPoint y: 225, distance: 371.8
click at [296, 225] on input "text" at bounding box center [297, 221] width 103 height 20
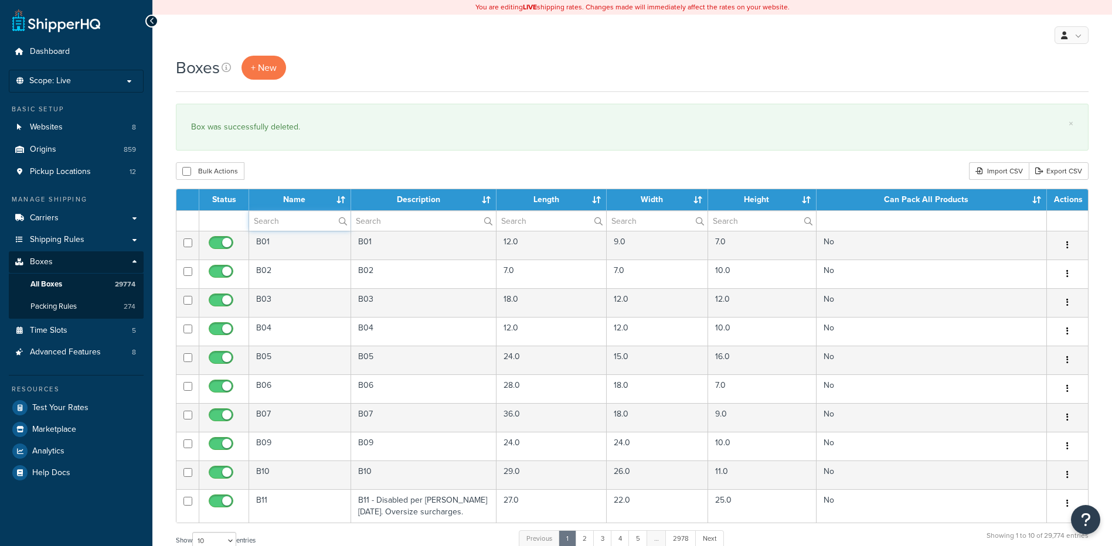
paste input "37BBP2"
type input "37BBP2"
click at [317, 165] on div "Bulk Actions Duplicate [GEOGRAPHIC_DATA] Import CSV Export CSV" at bounding box center [632, 171] width 912 height 18
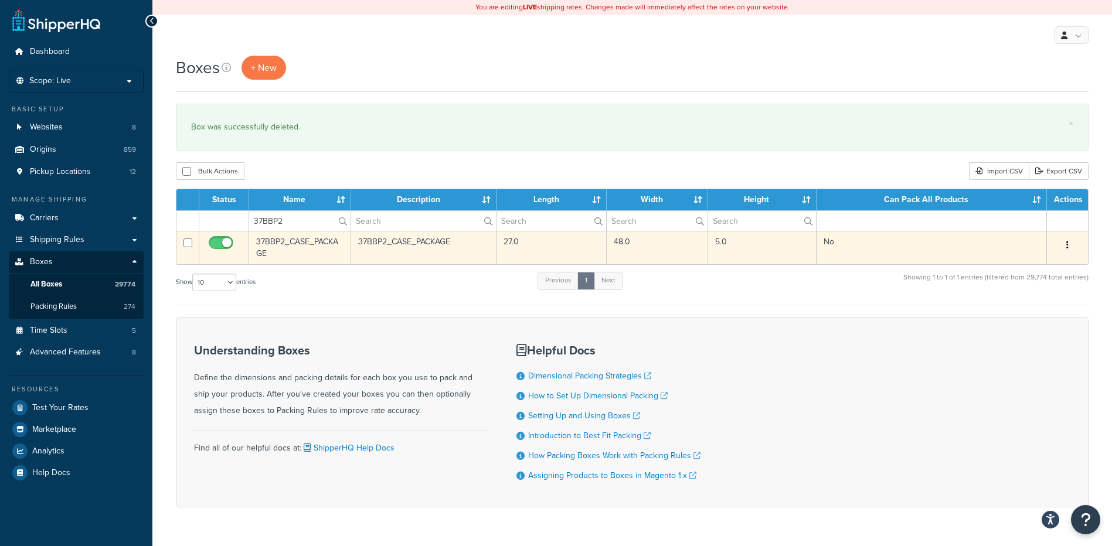
click at [1072, 248] on button "button" at bounding box center [1067, 245] width 16 height 19
click at [1026, 319] on link "Delete" at bounding box center [1028, 316] width 93 height 24
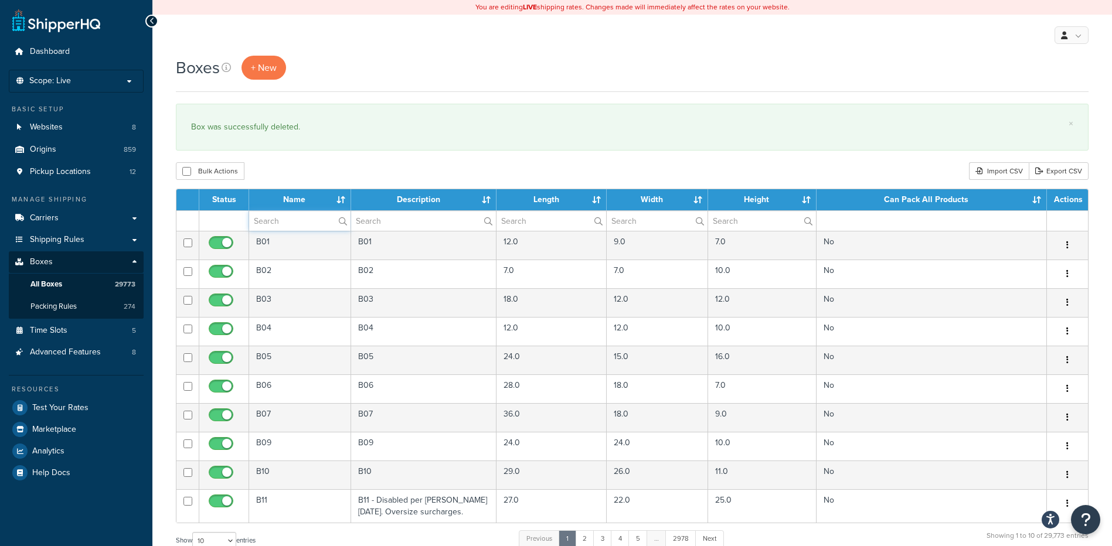
click at [298, 223] on input "text" at bounding box center [299, 221] width 101 height 20
paste input "37BBU3"
type input "37BBU3"
click at [322, 173] on div "Bulk Actions Duplicate [GEOGRAPHIC_DATA] Import CSV Export CSV" at bounding box center [632, 171] width 912 height 18
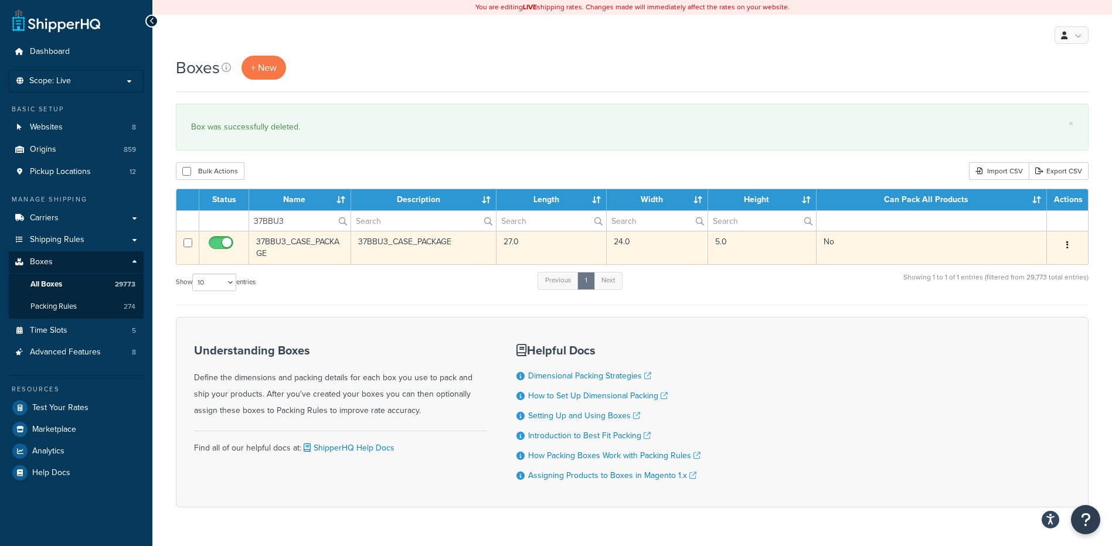
click at [1066, 241] on icon "button" at bounding box center [1067, 245] width 2 height 8
click at [1031, 316] on link "Delete" at bounding box center [1028, 316] width 93 height 24
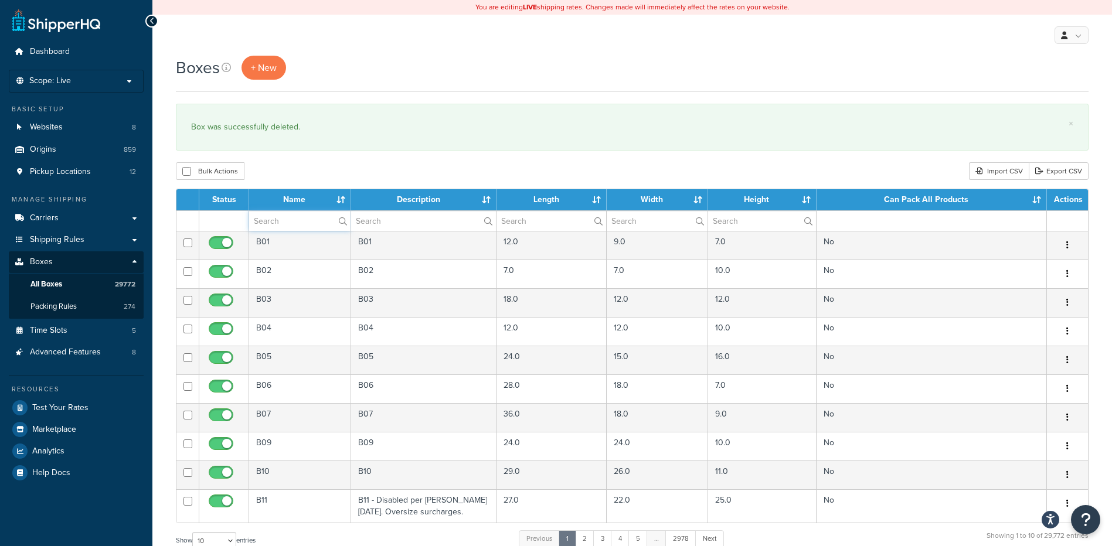
click at [267, 227] on input "text" at bounding box center [299, 221] width 101 height 20
paste input "37BTHS"
type input "37BTHS"
click at [369, 159] on div "Boxes + New × Box was successfully deleted. Bulk Actions Duplicate [GEOGRAPHIC_…" at bounding box center [631, 431] width 959 height 751
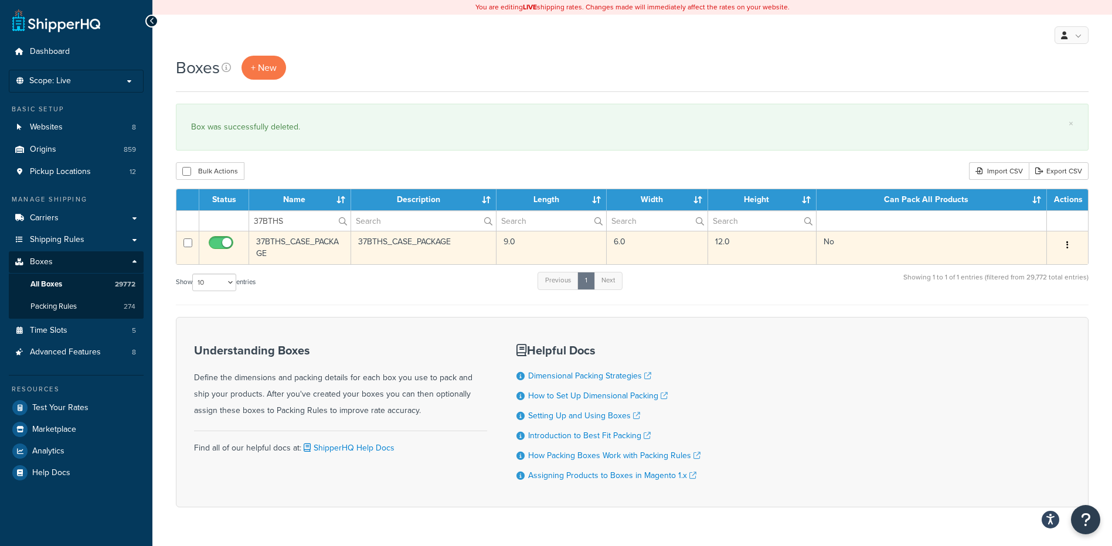
click at [1071, 247] on button "button" at bounding box center [1067, 245] width 16 height 19
click at [1016, 319] on link "Delete" at bounding box center [1028, 316] width 93 height 24
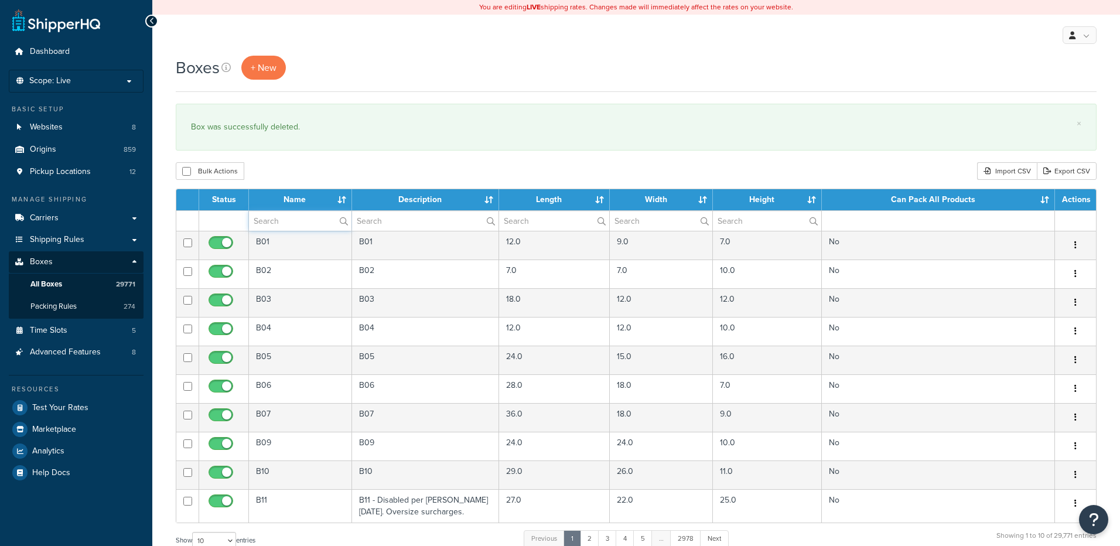
click at [304, 220] on input "text" at bounding box center [300, 221] width 103 height 20
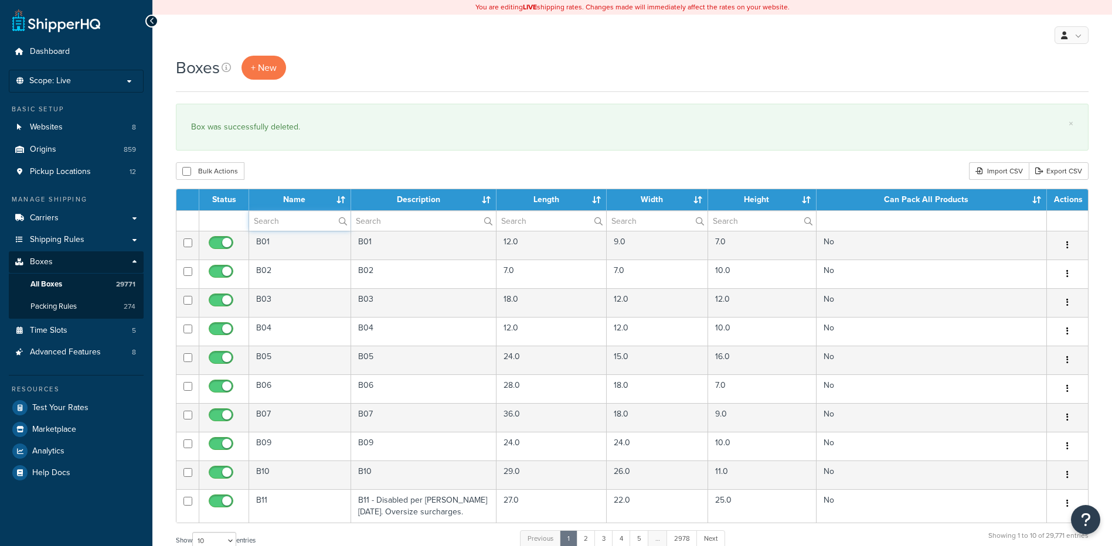
paste input "37BUDS"
type input "37BUDS"
click at [308, 171] on div "Bulk Actions Duplicate Delete Import CSV Export CSV" at bounding box center [632, 171] width 912 height 18
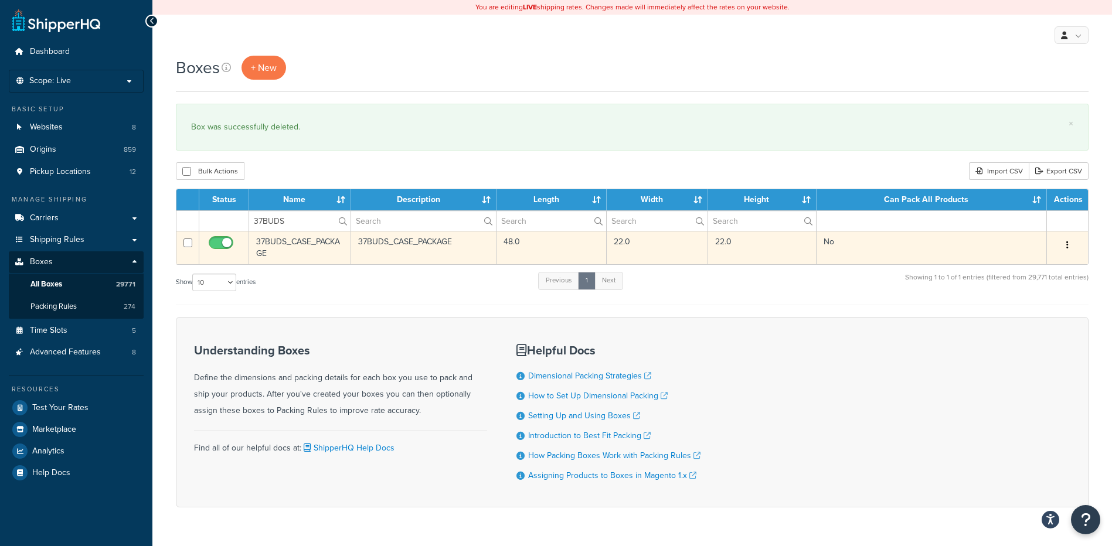
click at [1074, 247] on button "button" at bounding box center [1067, 245] width 16 height 19
click at [1029, 320] on link "Delete" at bounding box center [1028, 316] width 93 height 24
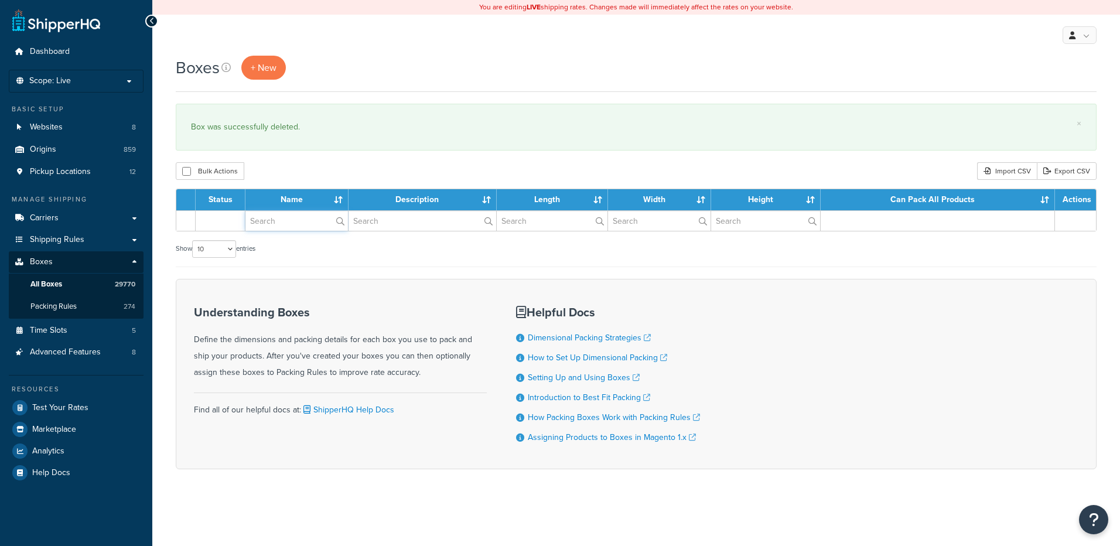
click at [299, 226] on input "text" at bounding box center [297, 221] width 103 height 20
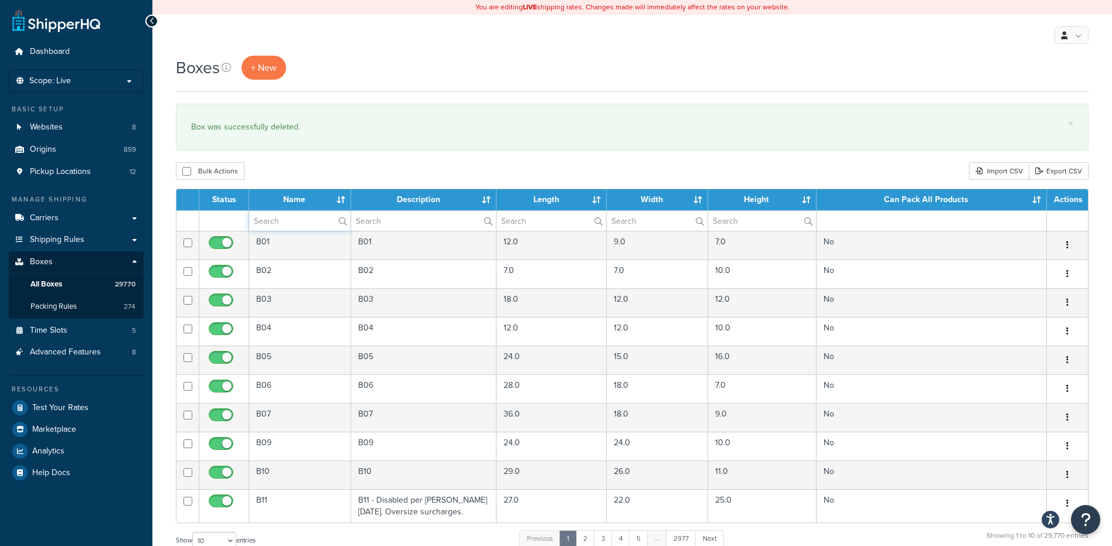
paste input "37WUDS"
type input "37WUDS"
click at [290, 180] on div "Bulk Actions Duplicate [GEOGRAPHIC_DATA] Import CSV Export CSV" at bounding box center [632, 171] width 912 height 18
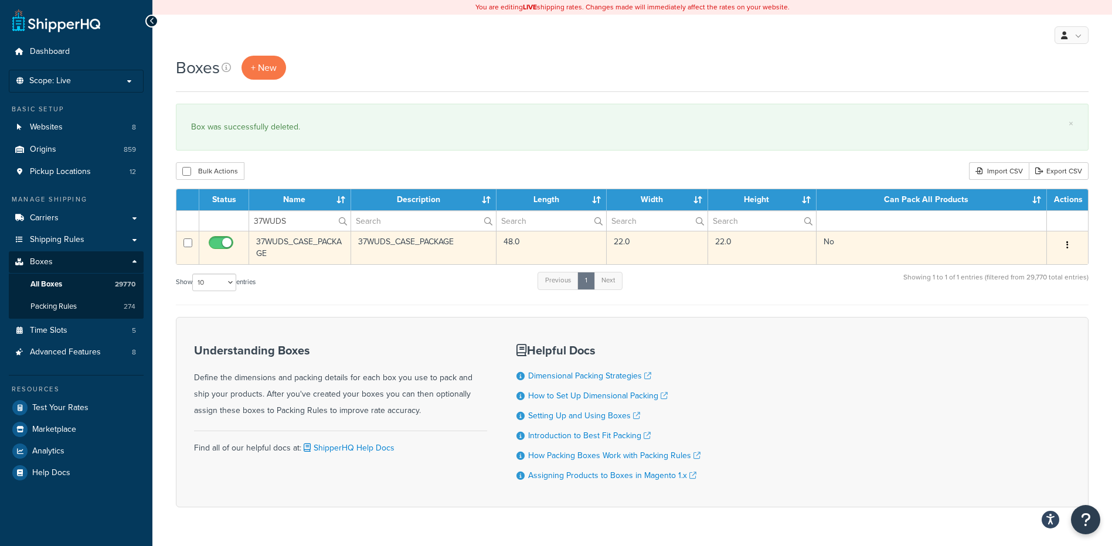
click at [1068, 251] on button "button" at bounding box center [1067, 245] width 16 height 19
click at [1038, 317] on link "Delete" at bounding box center [1028, 316] width 93 height 24
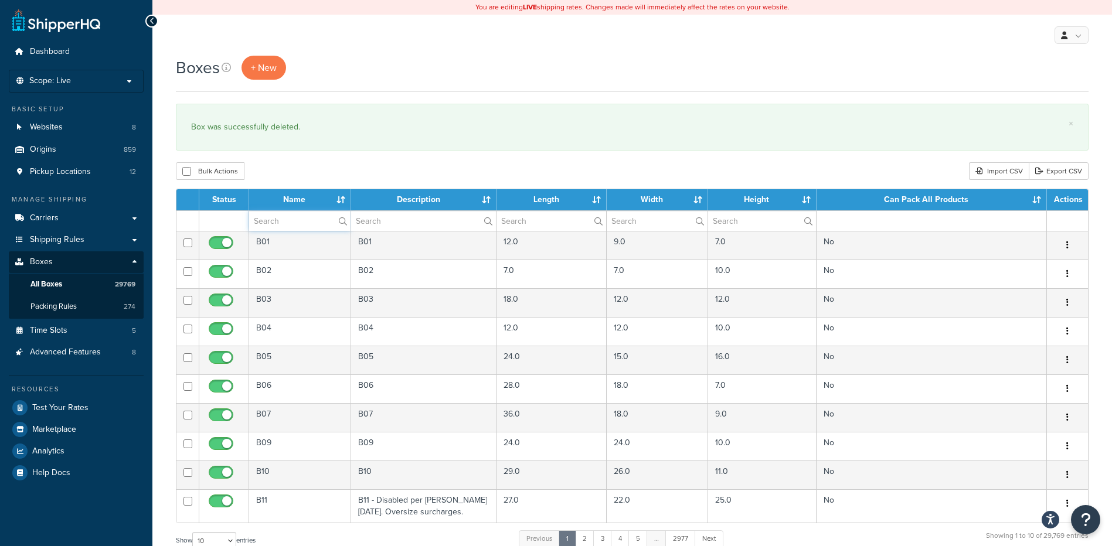
click at [281, 221] on input "text" at bounding box center [299, 221] width 101 height 20
paste input "57WSHE"
type input "57WSHE"
click at [285, 159] on div "Boxes + New × Box was successfully deleted. Bulk Actions Duplicate [GEOGRAPHIC_…" at bounding box center [631, 431] width 959 height 751
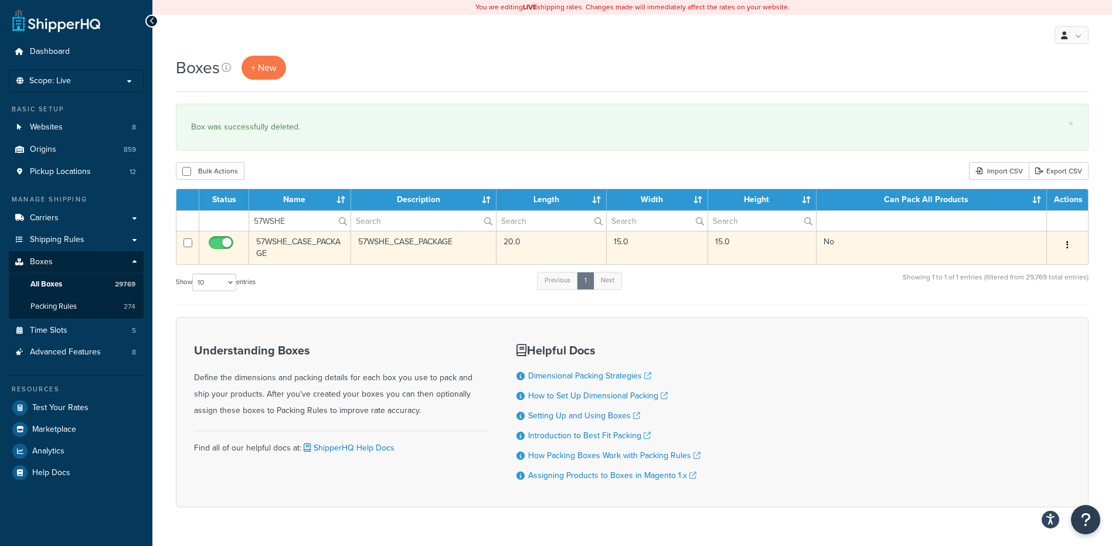
click at [1065, 246] on button "button" at bounding box center [1067, 245] width 16 height 19
click at [1021, 317] on link "Delete" at bounding box center [1028, 316] width 93 height 24
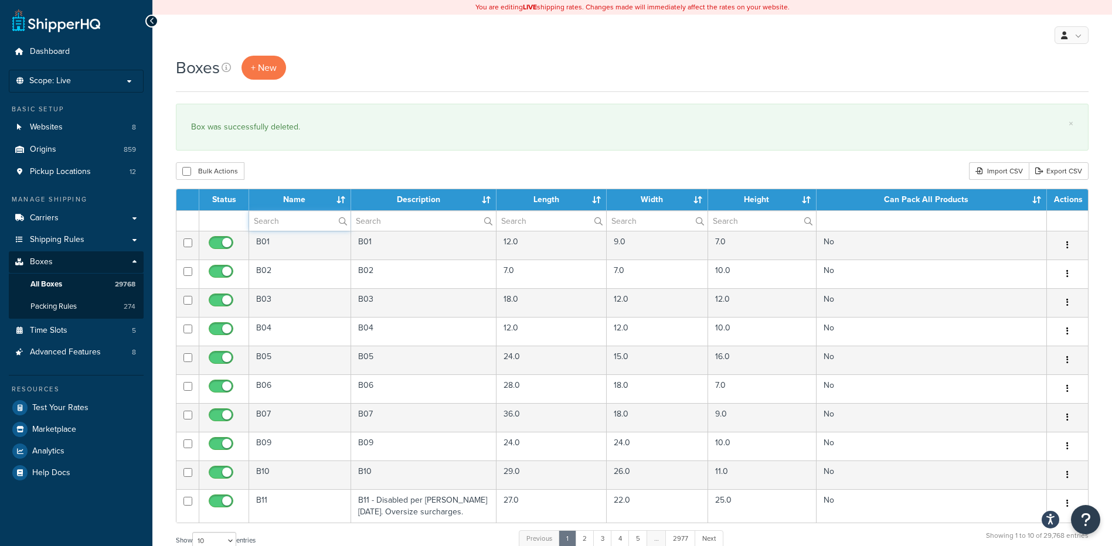
click at [262, 213] on input "text" at bounding box center [299, 221] width 101 height 20
paste input "3R 26B"
click at [287, 158] on div "Boxes + New × Box was successfully deleted. Bulk Actions Duplicate [GEOGRAPHIC_…" at bounding box center [631, 431] width 959 height 751
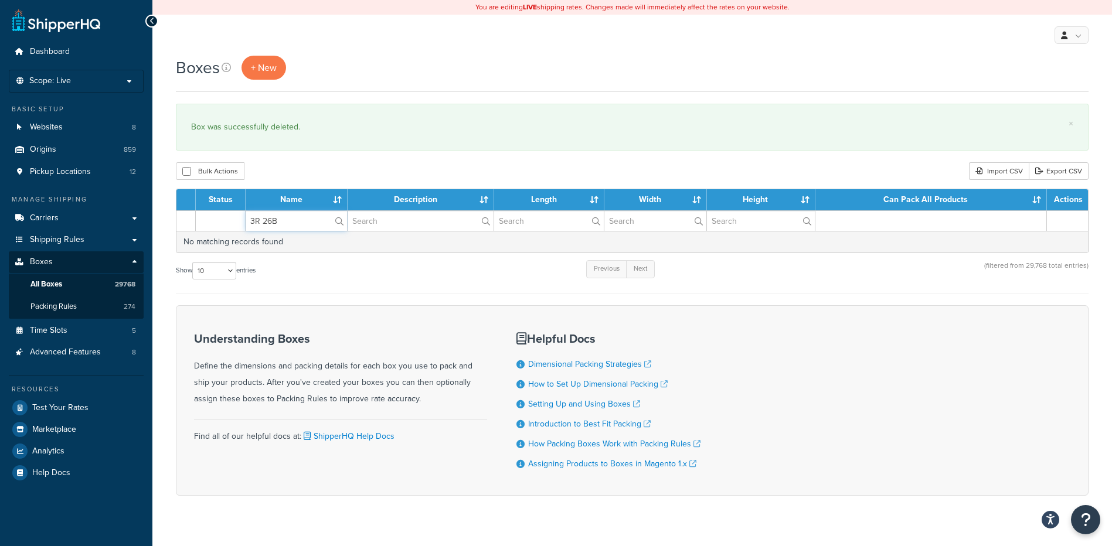
drag, startPoint x: 266, startPoint y: 223, endPoint x: 185, endPoint y: 210, distance: 82.5
click at [186, 210] on table "Status Name Description Length Width Height Can Pack All Products Actions 3R 26…" at bounding box center [632, 221] width 912 height 64
paste input "57WSHE"
click at [311, 173] on div "Bulk Actions Duplicate [GEOGRAPHIC_DATA] Import CSV Export CSV" at bounding box center [632, 171] width 912 height 18
click at [657, 178] on div "Bulk Actions Duplicate [GEOGRAPHIC_DATA] Import CSV Export CSV" at bounding box center [632, 171] width 912 height 18
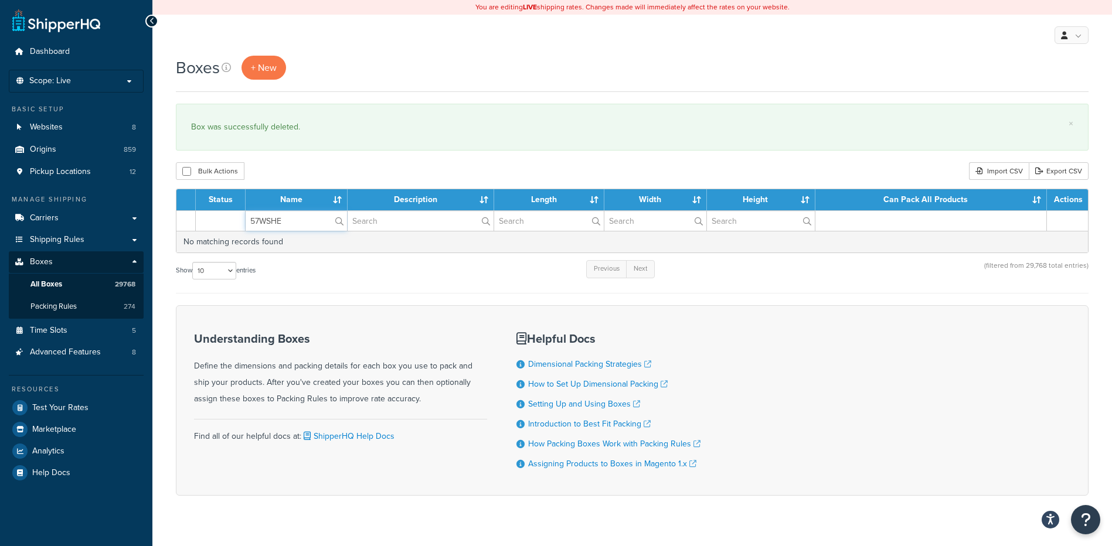
click at [291, 219] on input "57WSHE" at bounding box center [296, 221] width 101 height 20
click at [307, 174] on div "Bulk Actions Duplicate [GEOGRAPHIC_DATA] Import CSV Export CSV" at bounding box center [632, 171] width 912 height 18
drag, startPoint x: 281, startPoint y: 224, endPoint x: 207, endPoint y: 214, distance: 75.0
click at [207, 214] on tr "57WSHE" at bounding box center [631, 220] width 911 height 21
paste input "19BEC6"
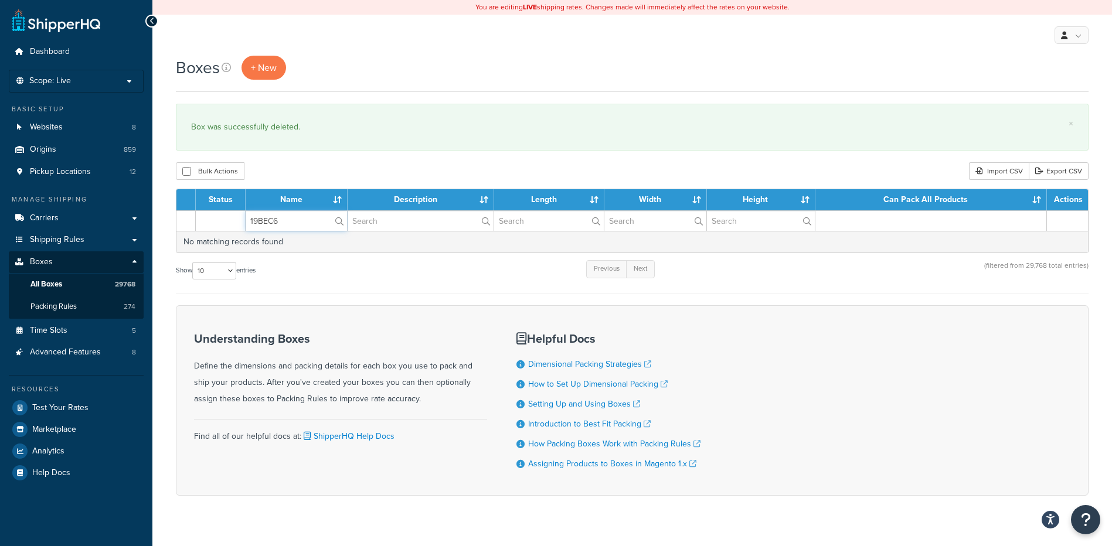
type input "19BEC6"
click at [320, 156] on div "Boxes + New × Box was successfully deleted. Bulk Actions Duplicate Delete Impor…" at bounding box center [631, 296] width 959 height 481
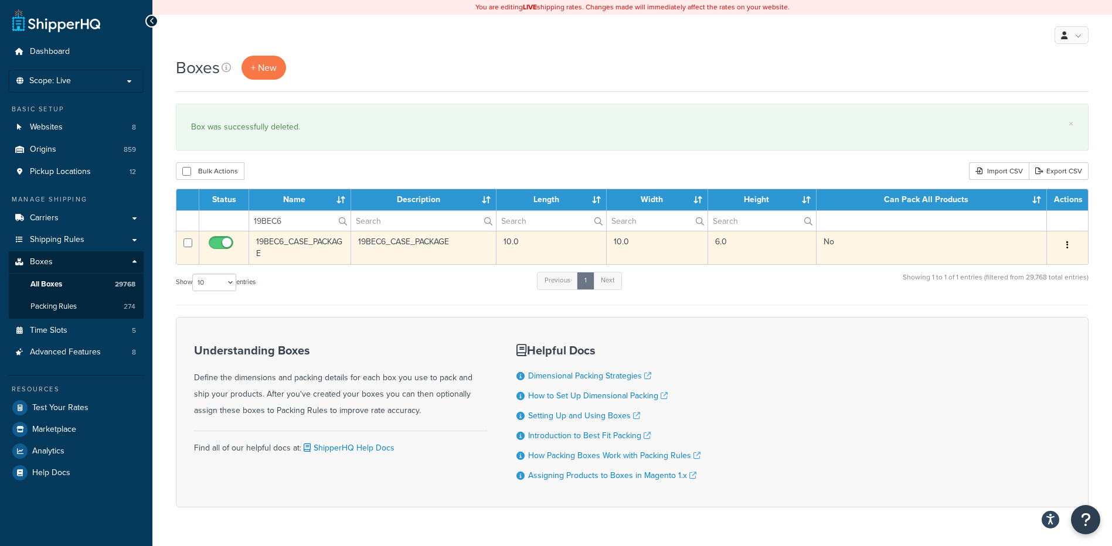
click at [1064, 246] on button "button" at bounding box center [1067, 245] width 16 height 19
click at [1008, 322] on link "Delete" at bounding box center [1028, 316] width 93 height 24
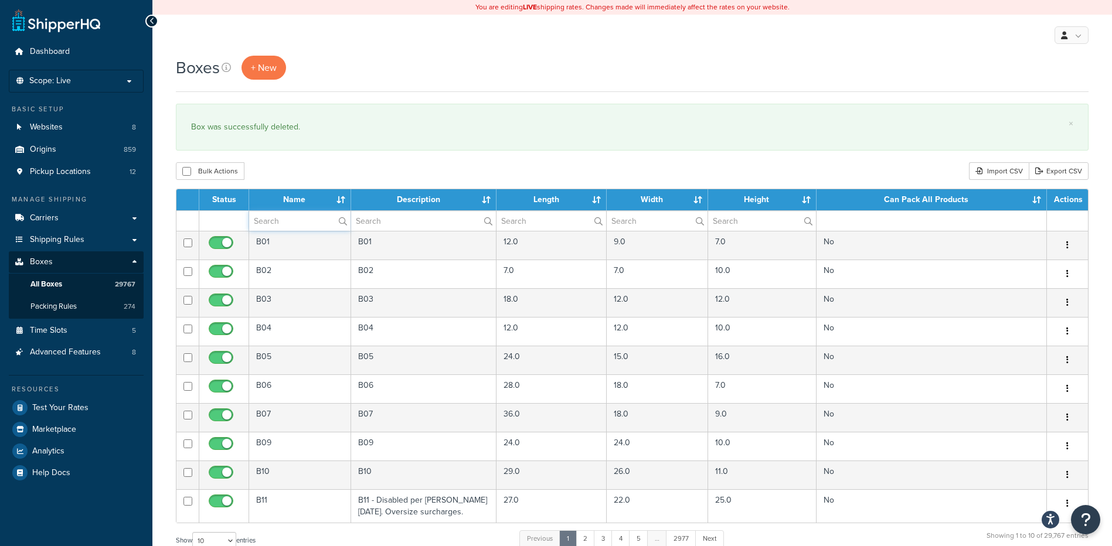
click at [272, 226] on input "text" at bounding box center [299, 221] width 101 height 20
paste input "37B488"
type input "37B488"
click at [282, 175] on div "Bulk Actions Duplicate [GEOGRAPHIC_DATA] Import CSV Export CSV" at bounding box center [632, 171] width 912 height 18
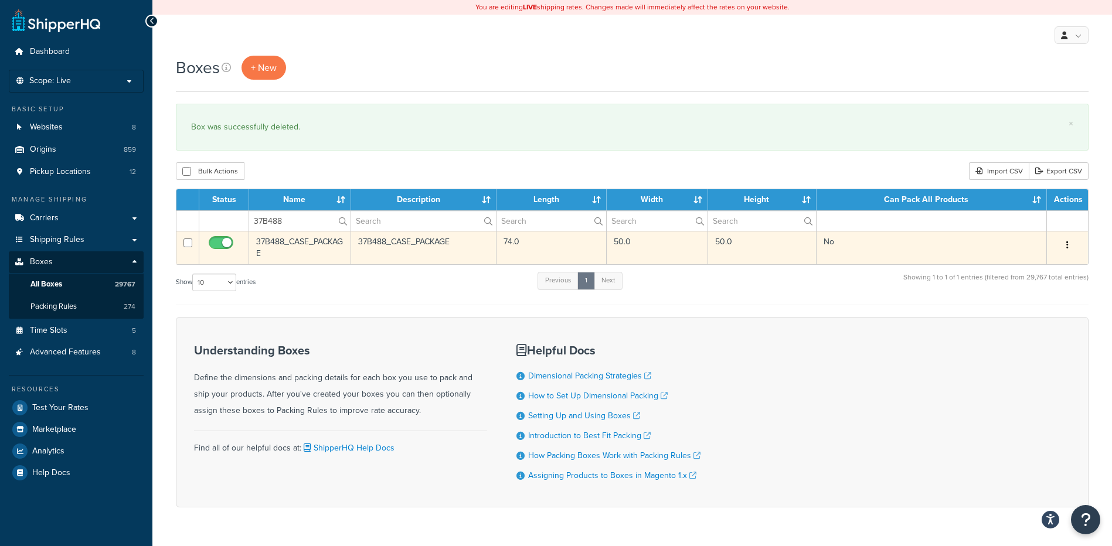
click at [1064, 245] on button "button" at bounding box center [1067, 245] width 16 height 19
click at [1006, 305] on link "Delete" at bounding box center [1028, 316] width 93 height 24
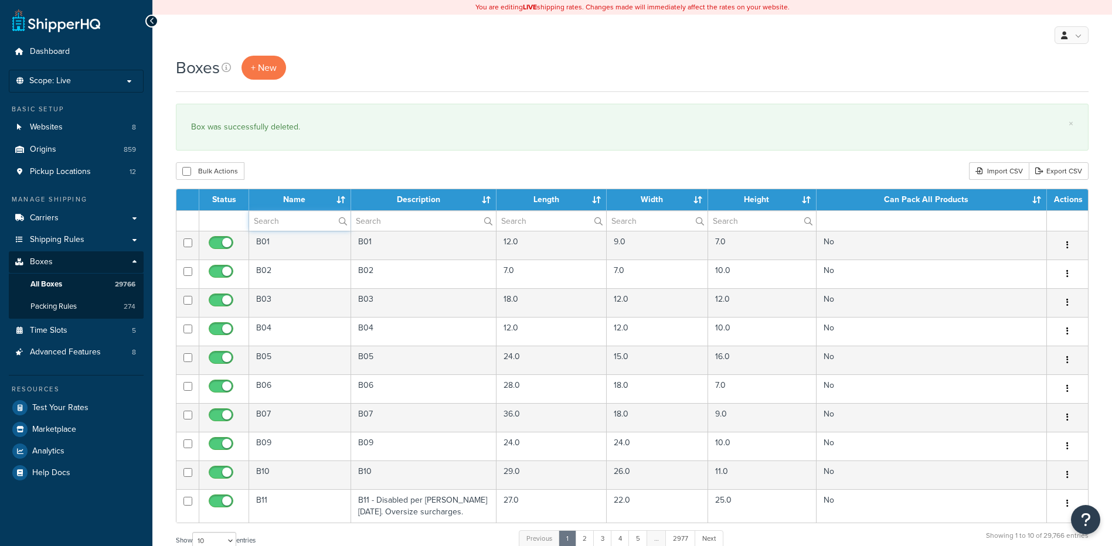
click at [299, 231] on input "text" at bounding box center [299, 221] width 101 height 20
paste input "37B489"
type input "37B489"
click at [299, 170] on div "Bulk Actions Duplicate [GEOGRAPHIC_DATA] Import CSV Export CSV" at bounding box center [632, 171] width 912 height 18
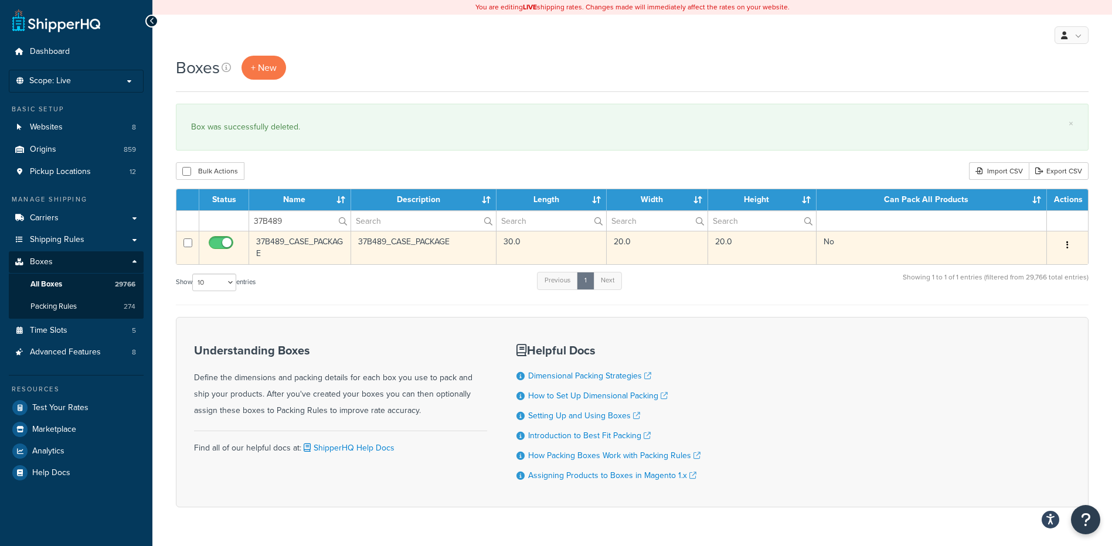
click at [1068, 248] on icon "button" at bounding box center [1067, 245] width 2 height 8
click at [1012, 319] on link "Delete" at bounding box center [1028, 316] width 93 height 24
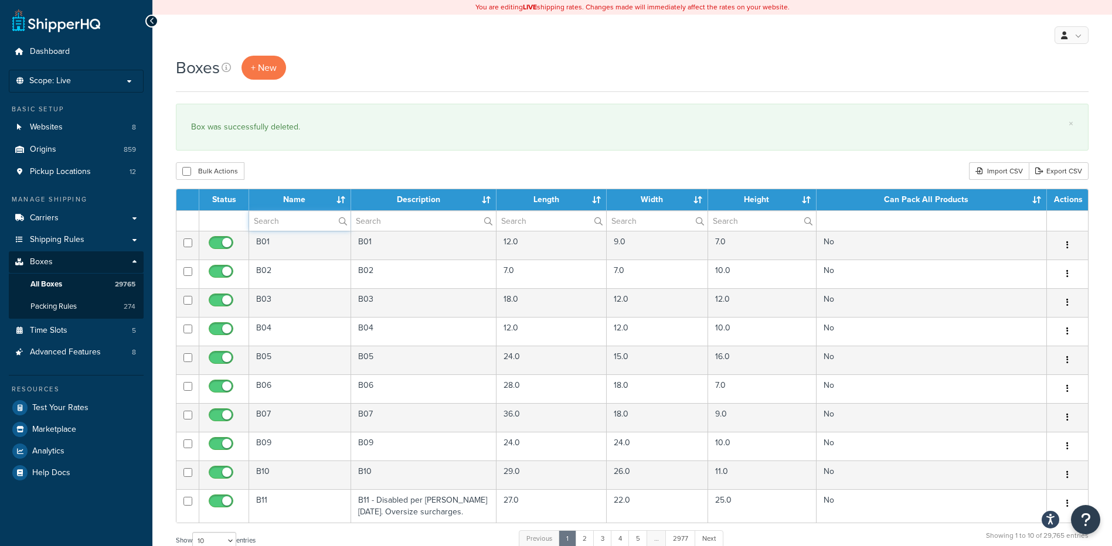
click at [291, 222] on input "text" at bounding box center [299, 221] width 101 height 20
paste input "21BHU3"
type input "21BHU3"
click at [302, 170] on div "Bulk Actions Duplicate Delete Import CSV Export CSV" at bounding box center [632, 171] width 912 height 18
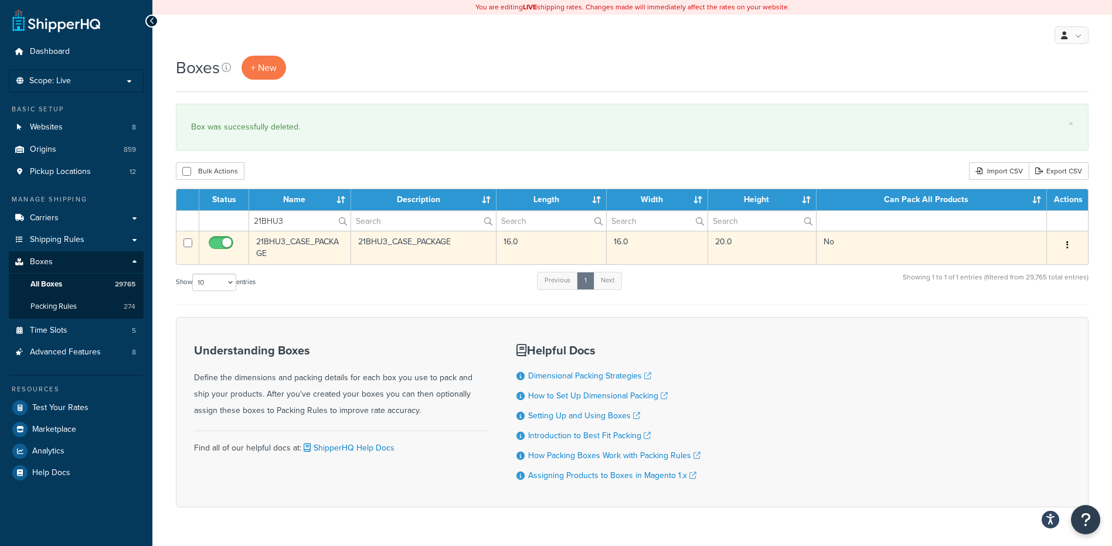
click at [1066, 244] on icon "button" at bounding box center [1067, 245] width 2 height 8
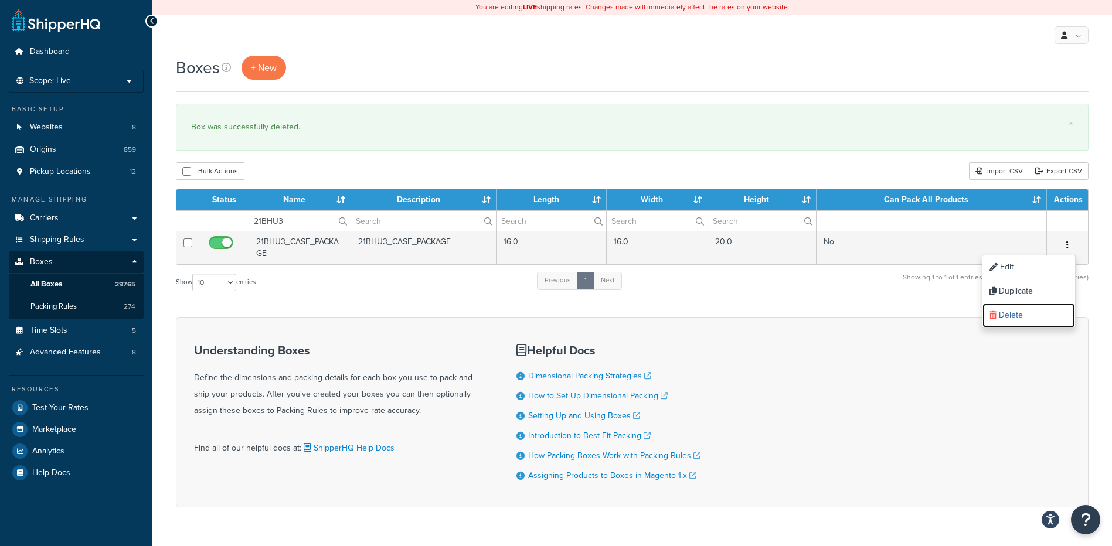
click at [1018, 314] on link "Delete" at bounding box center [1028, 316] width 93 height 24
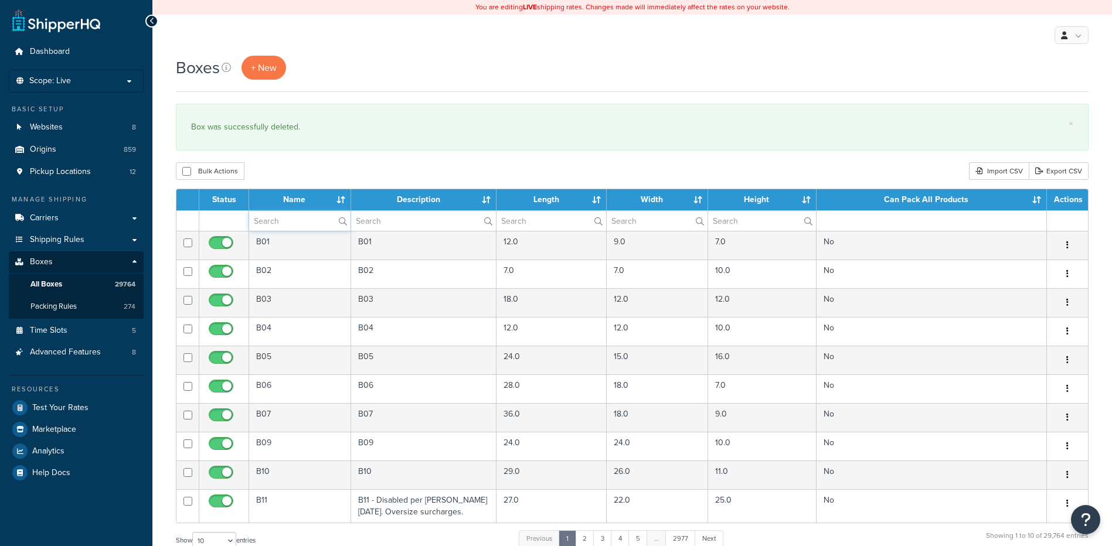
drag, startPoint x: 0, startPoint y: 0, endPoint x: 290, endPoint y: 223, distance: 366.0
click at [290, 223] on input "text" at bounding box center [299, 221] width 101 height 20
paste input "56WWS5"
type input "56WWS5"
click at [312, 175] on div "Bulk Actions Duplicate [GEOGRAPHIC_DATA] Import CSV Export CSV" at bounding box center [632, 171] width 912 height 18
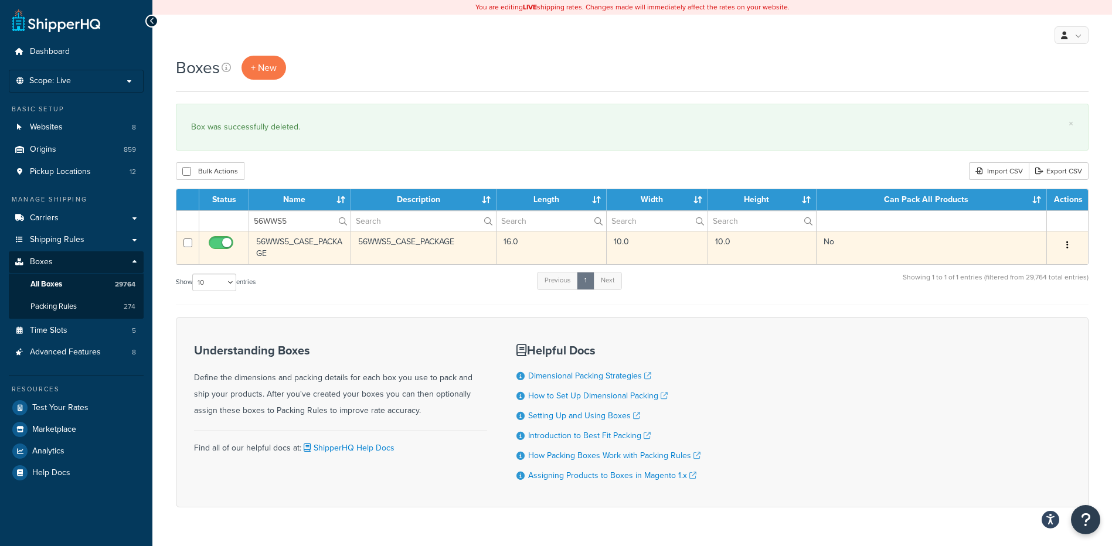
click at [1071, 250] on button "button" at bounding box center [1067, 245] width 16 height 19
click at [1025, 311] on link "Delete" at bounding box center [1028, 316] width 93 height 24
